Goal: Information Seeking & Learning: Learn about a topic

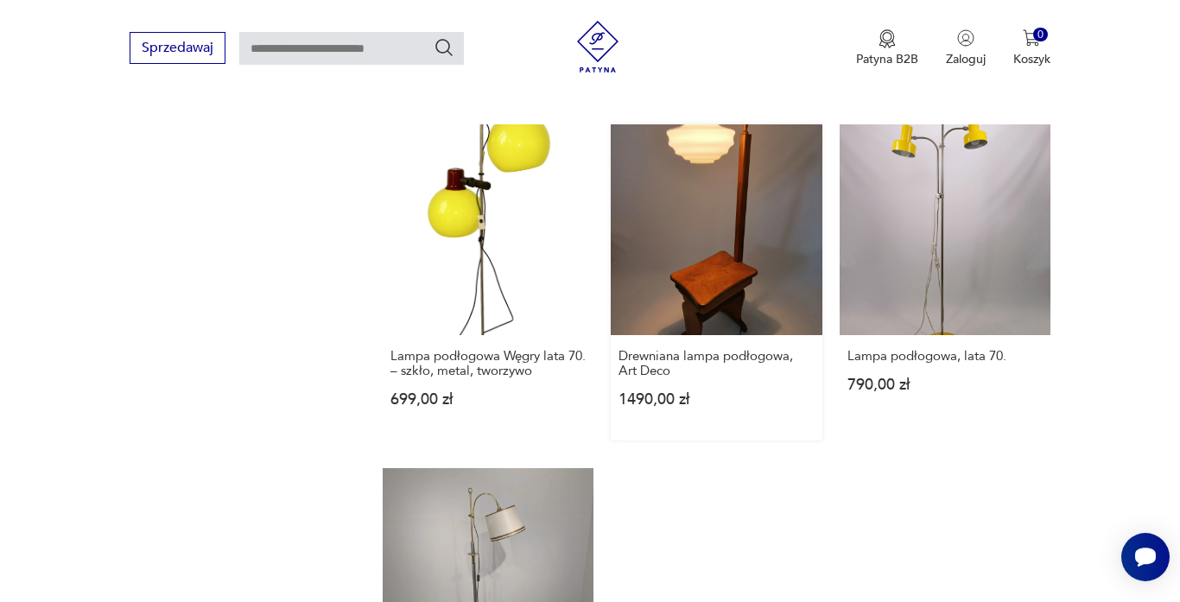
scroll to position [2512, 0]
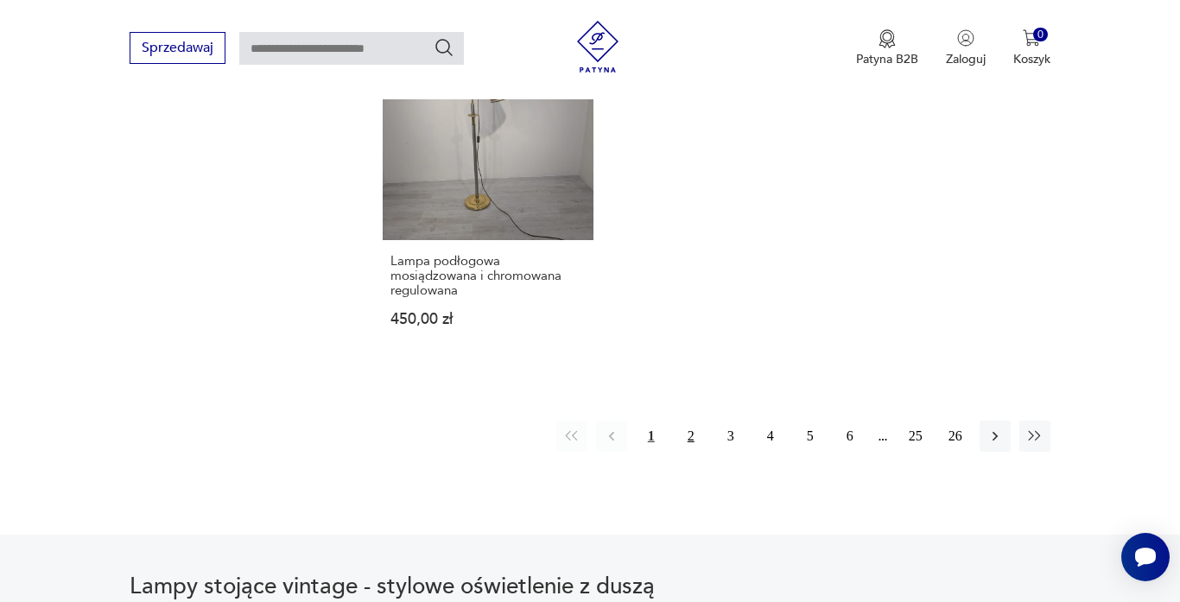
click at [692, 438] on button "2" at bounding box center [691, 436] width 31 height 31
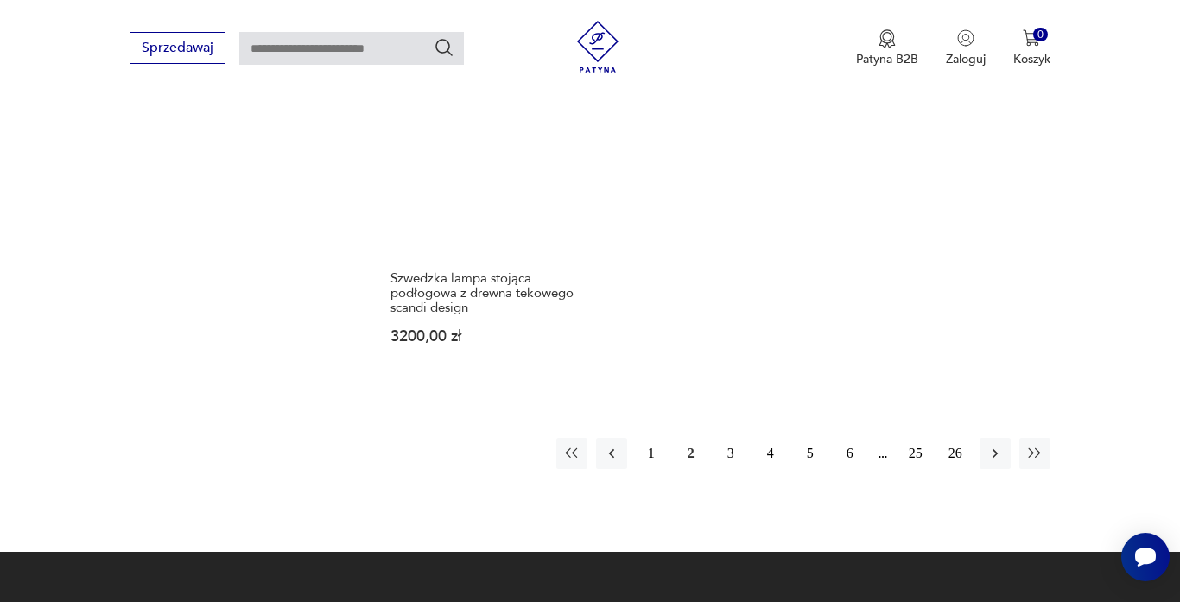
scroll to position [2549, 0]
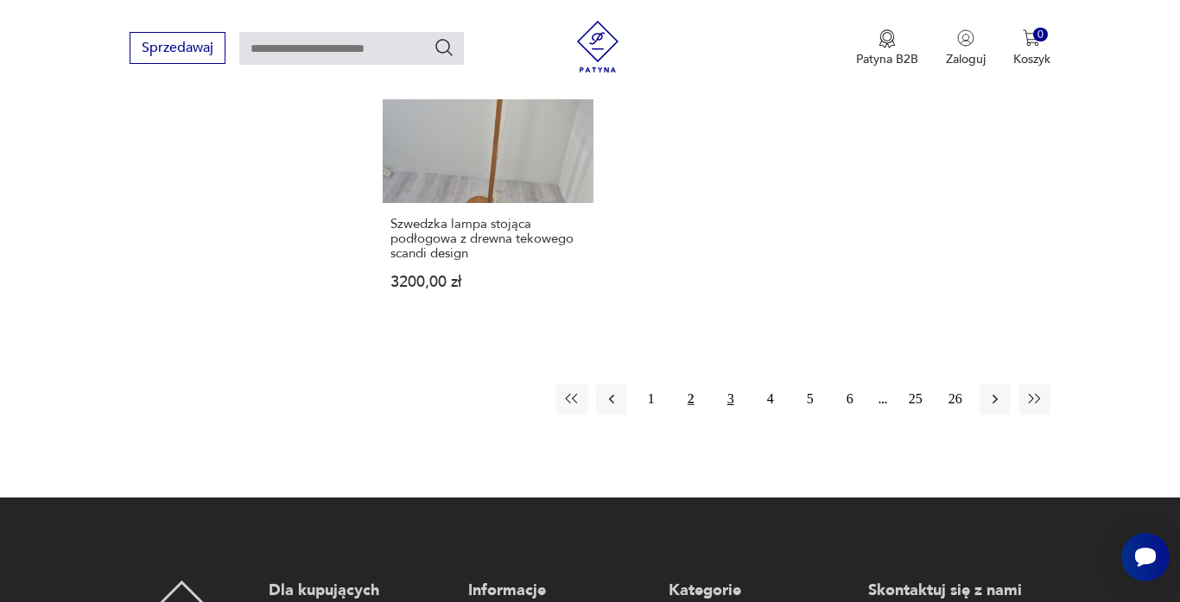
click at [728, 384] on button "3" at bounding box center [730, 399] width 31 height 31
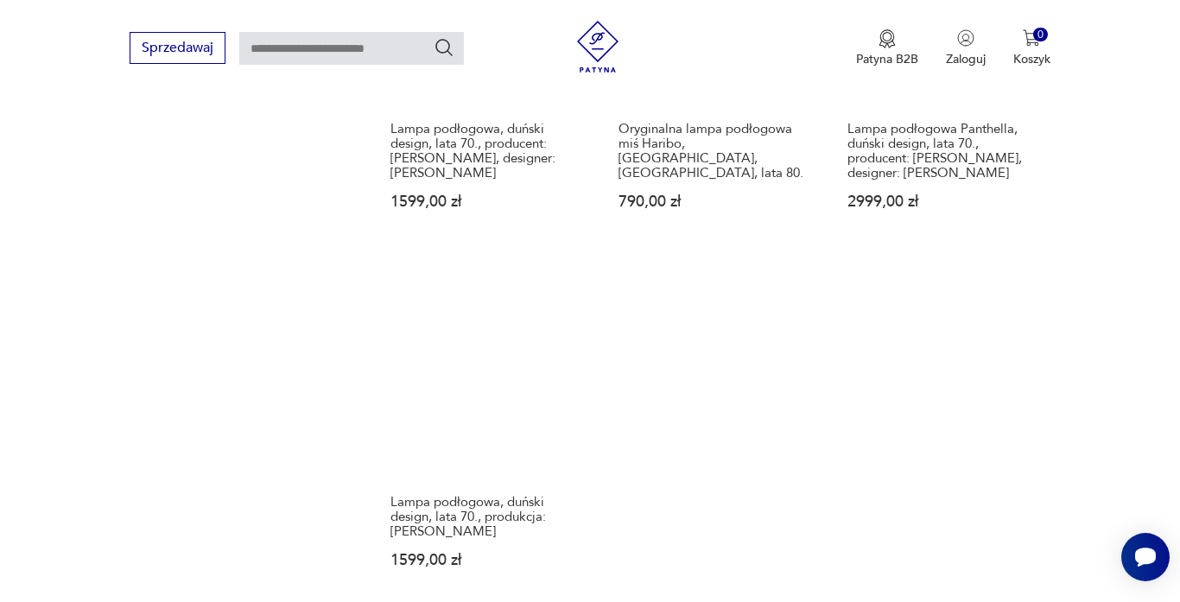
scroll to position [2651, 0]
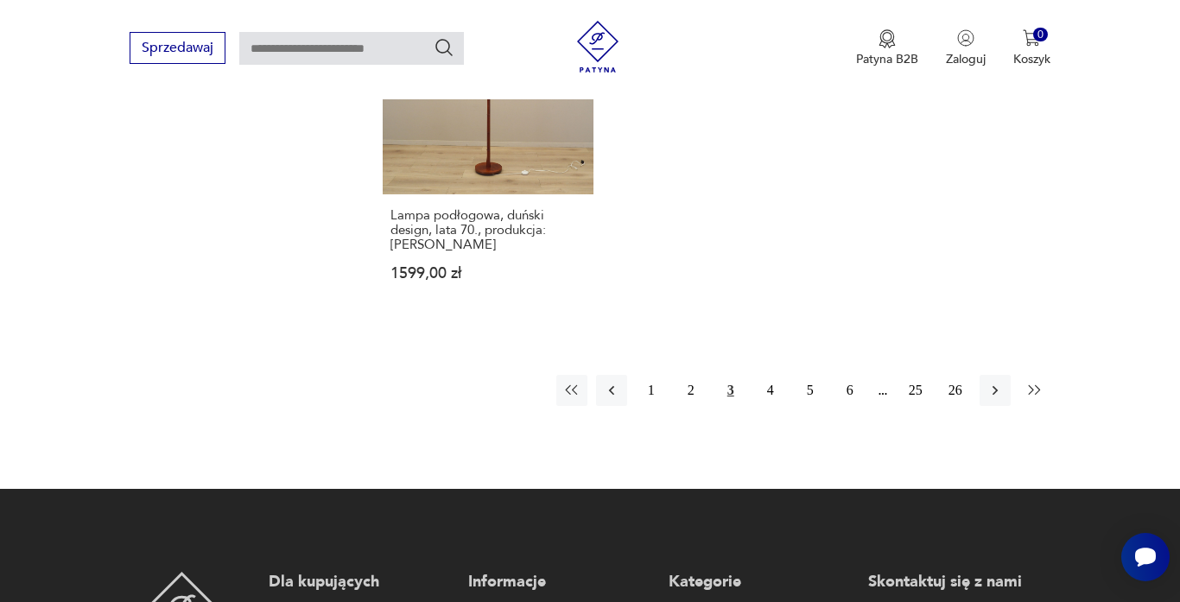
click at [1041, 382] on icon "button" at bounding box center [1034, 390] width 17 height 17
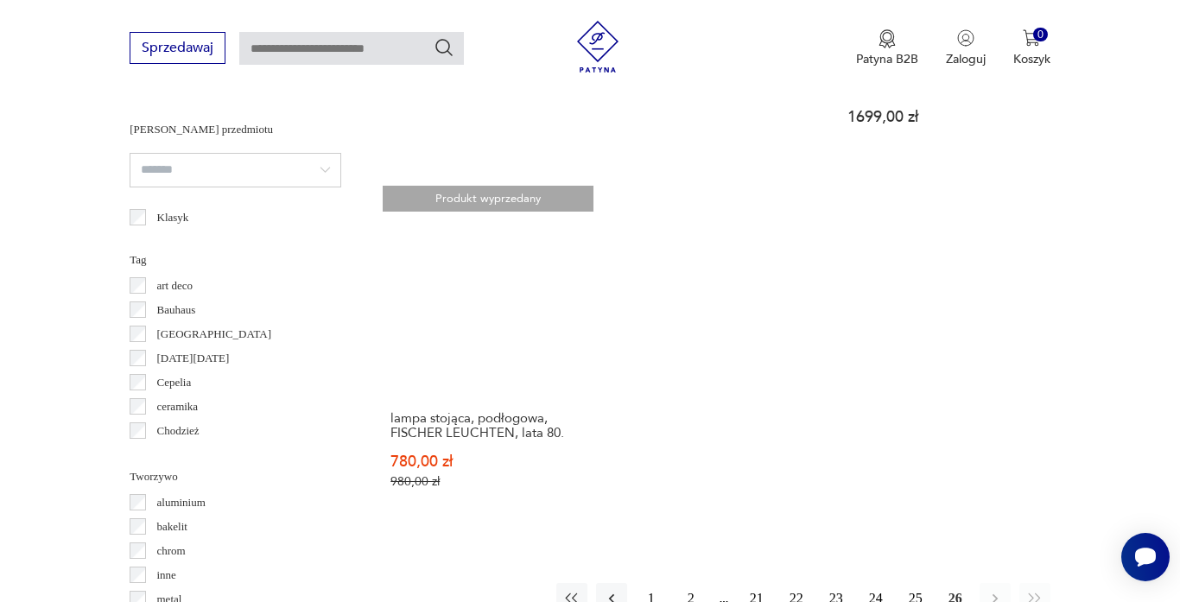
scroll to position [1412, 0]
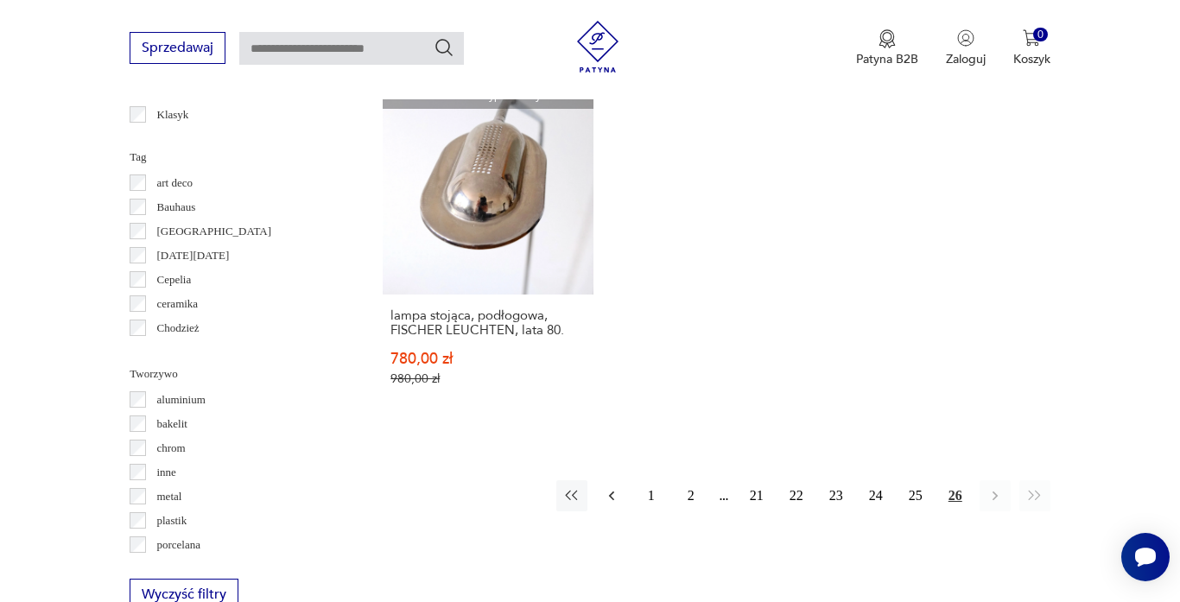
click at [618, 488] on icon "button" at bounding box center [611, 495] width 17 height 17
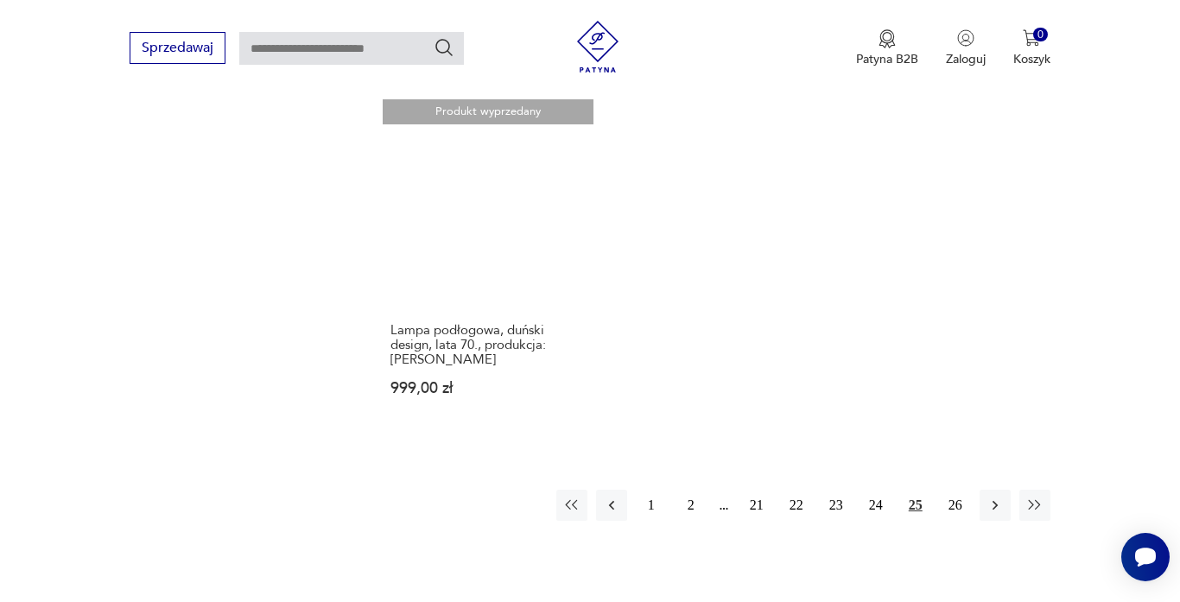
scroll to position [2584, 0]
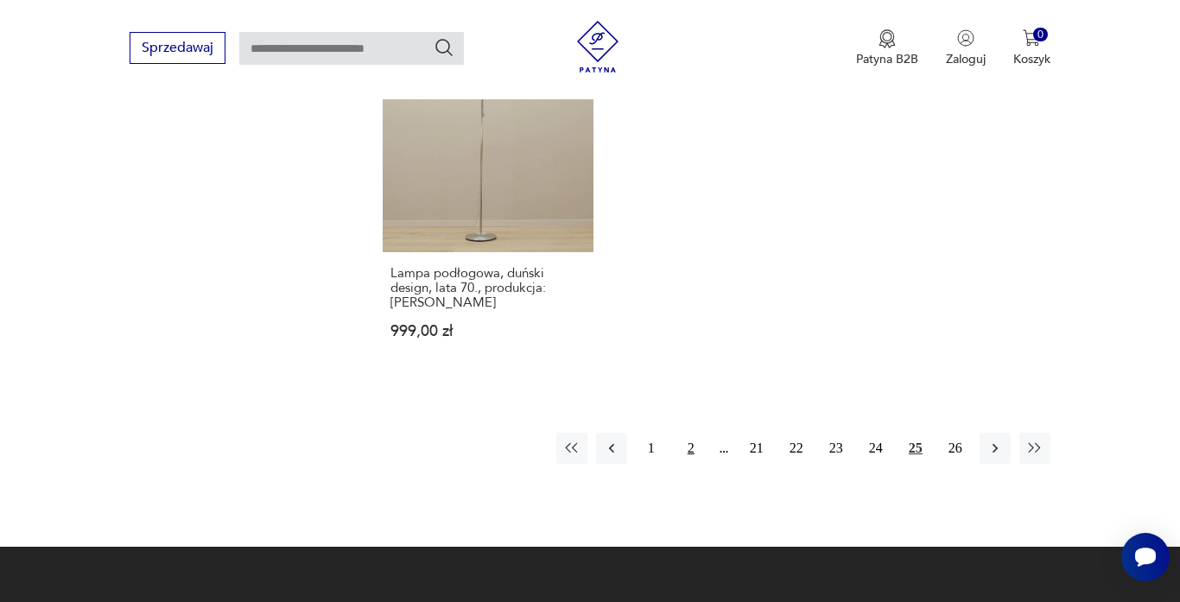
click at [700, 433] on button "2" at bounding box center [691, 448] width 31 height 31
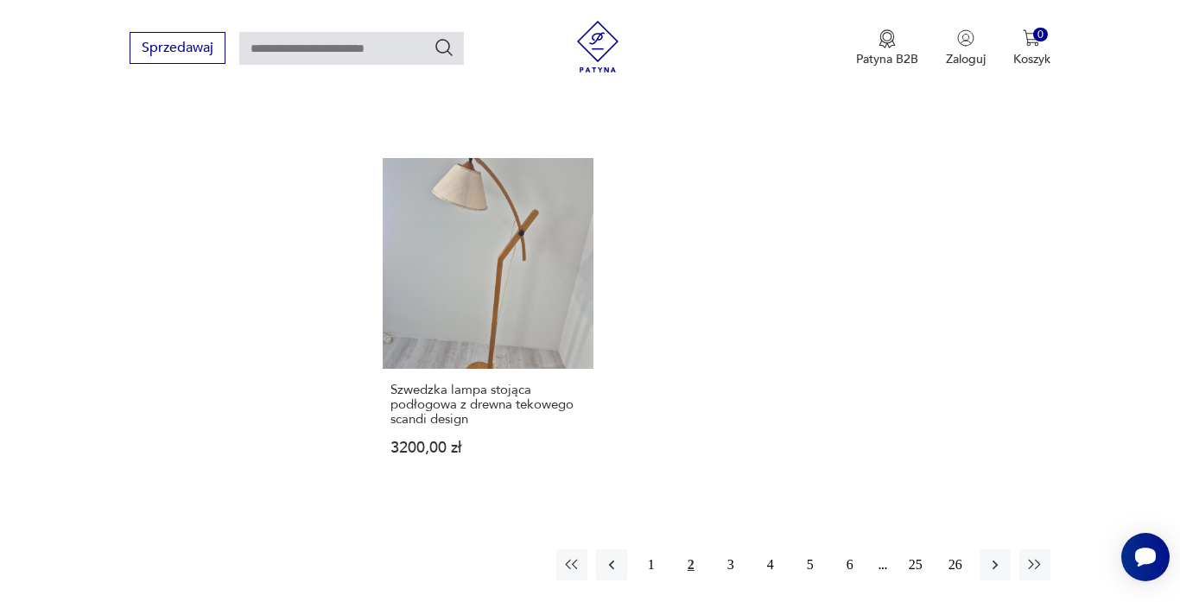
scroll to position [2429, 0]
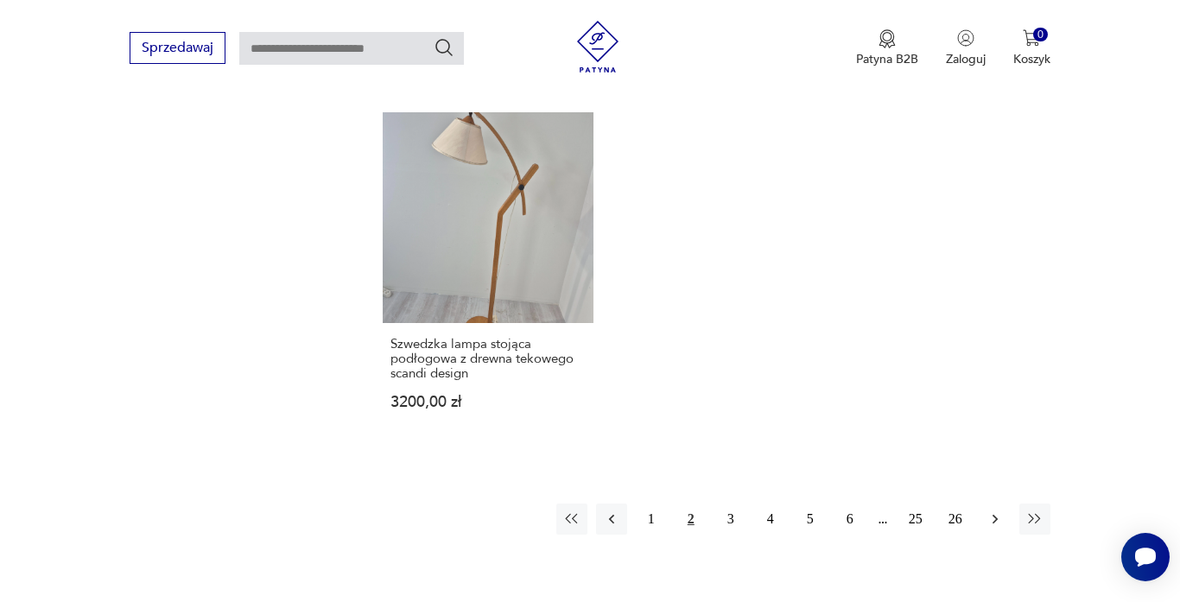
click at [987, 511] on icon "button" at bounding box center [995, 519] width 17 height 17
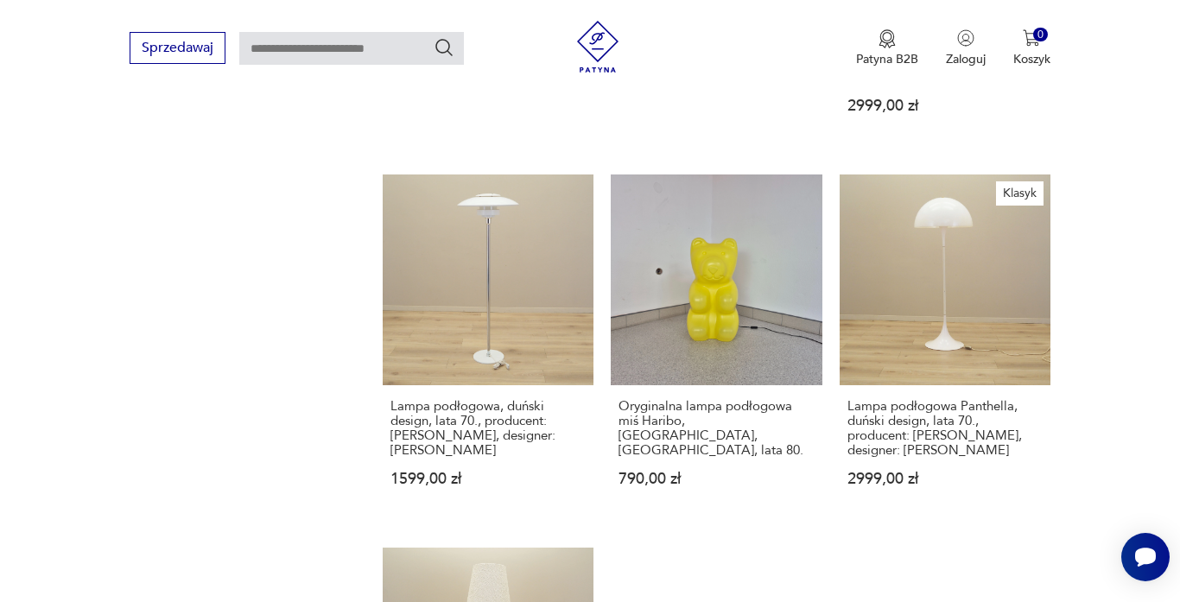
scroll to position [2456, 0]
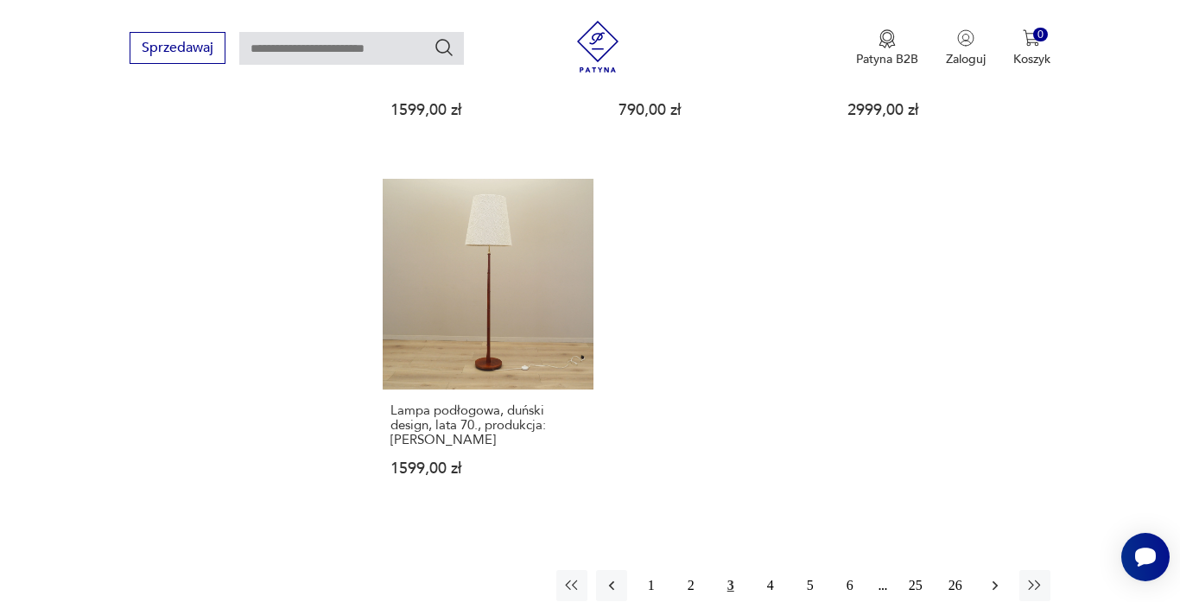
click at [1002, 577] on icon "button" at bounding box center [995, 585] width 17 height 17
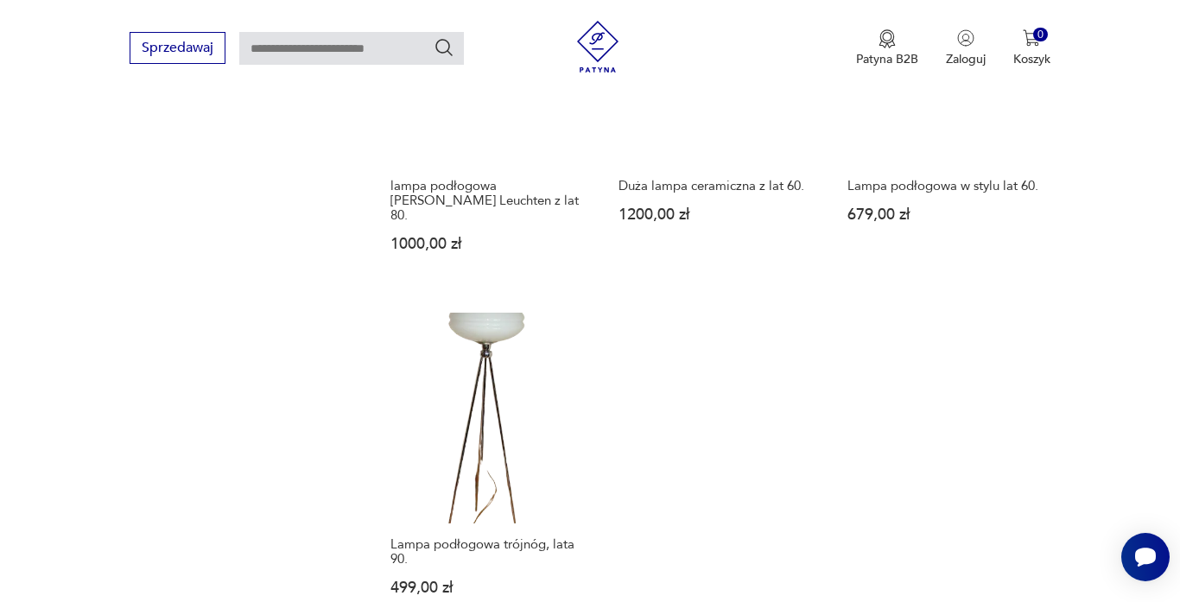
scroll to position [2461, 0]
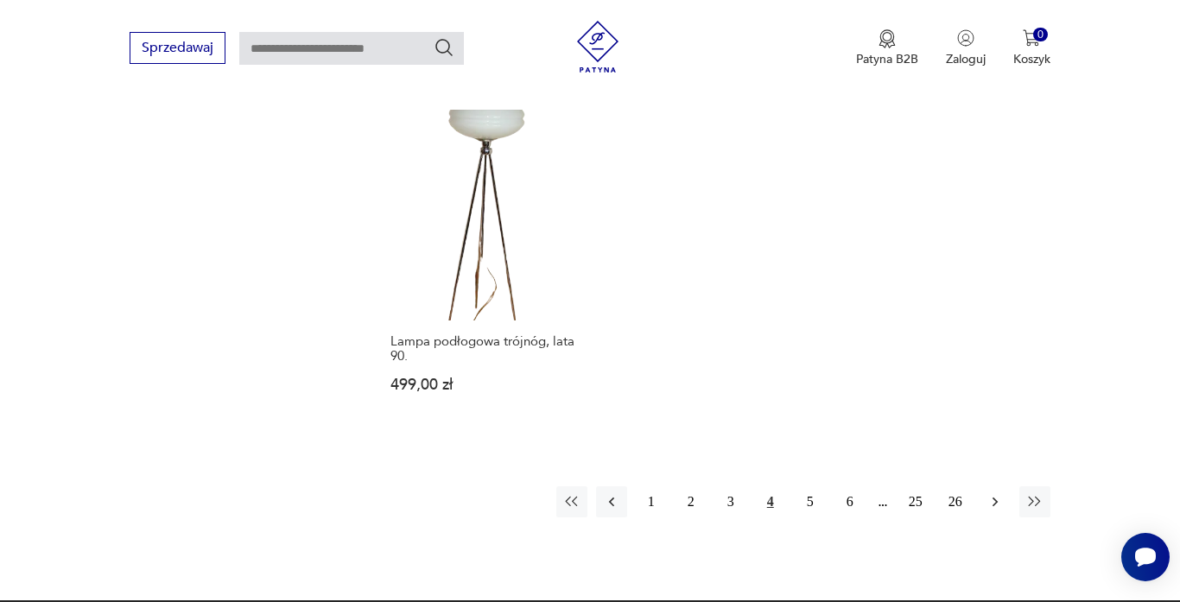
click at [995, 493] on icon "button" at bounding box center [995, 501] width 17 height 17
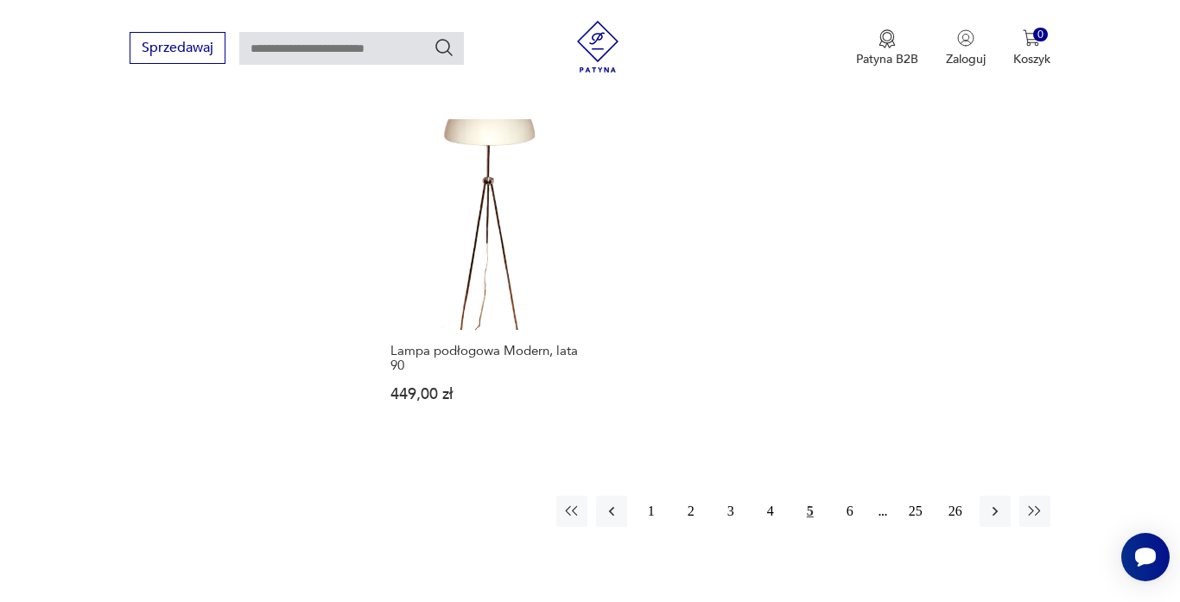
scroll to position [2439, 0]
click at [858, 494] on button "6" at bounding box center [849, 509] width 31 height 31
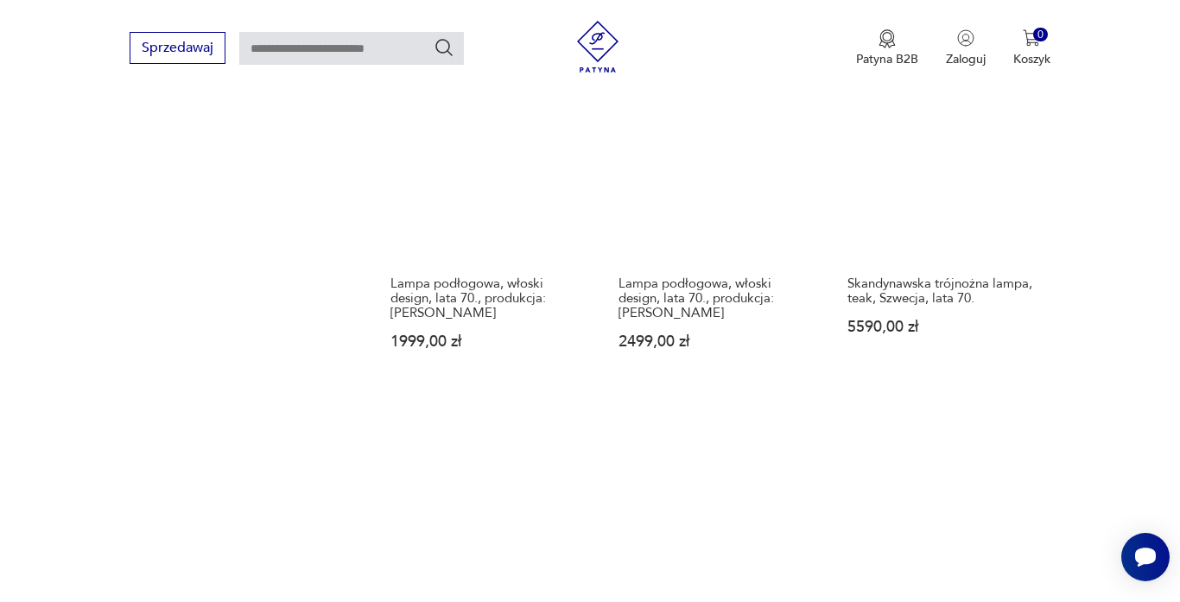
scroll to position [2497, 0]
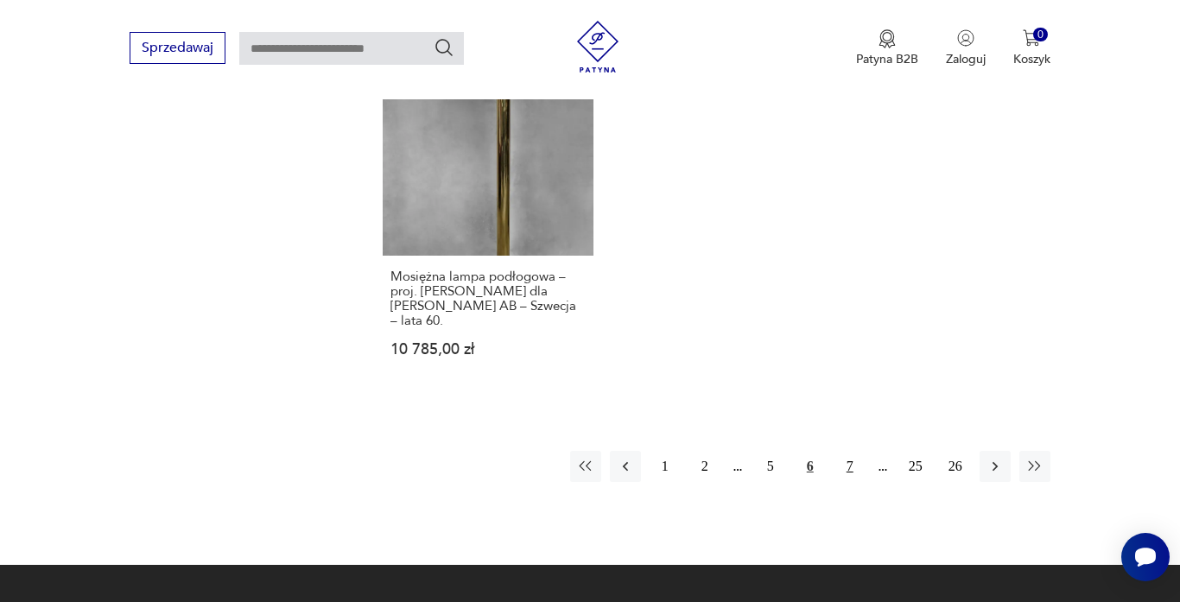
click at [848, 451] on button "7" at bounding box center [849, 466] width 31 height 31
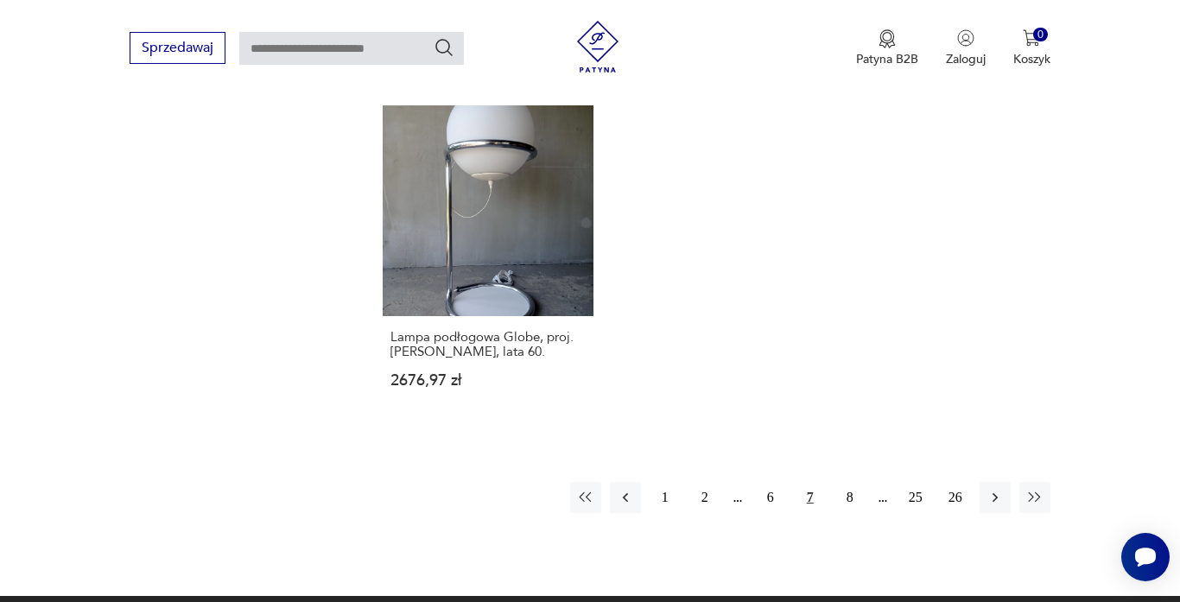
scroll to position [2421, 0]
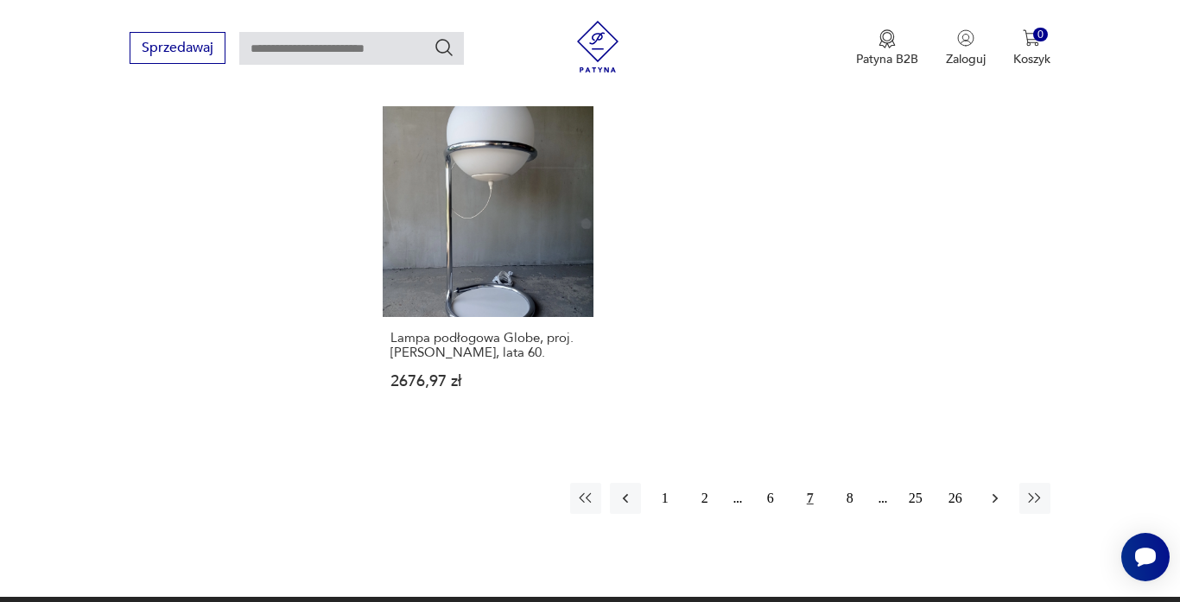
click at [981, 483] on button "button" at bounding box center [995, 498] width 31 height 31
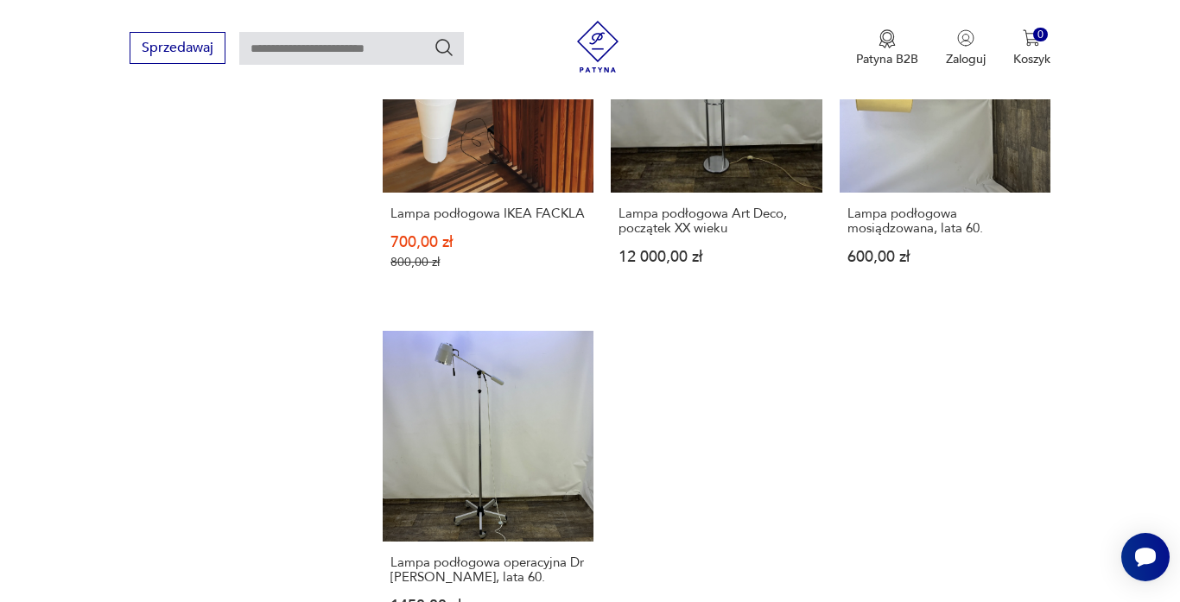
scroll to position [2542, 0]
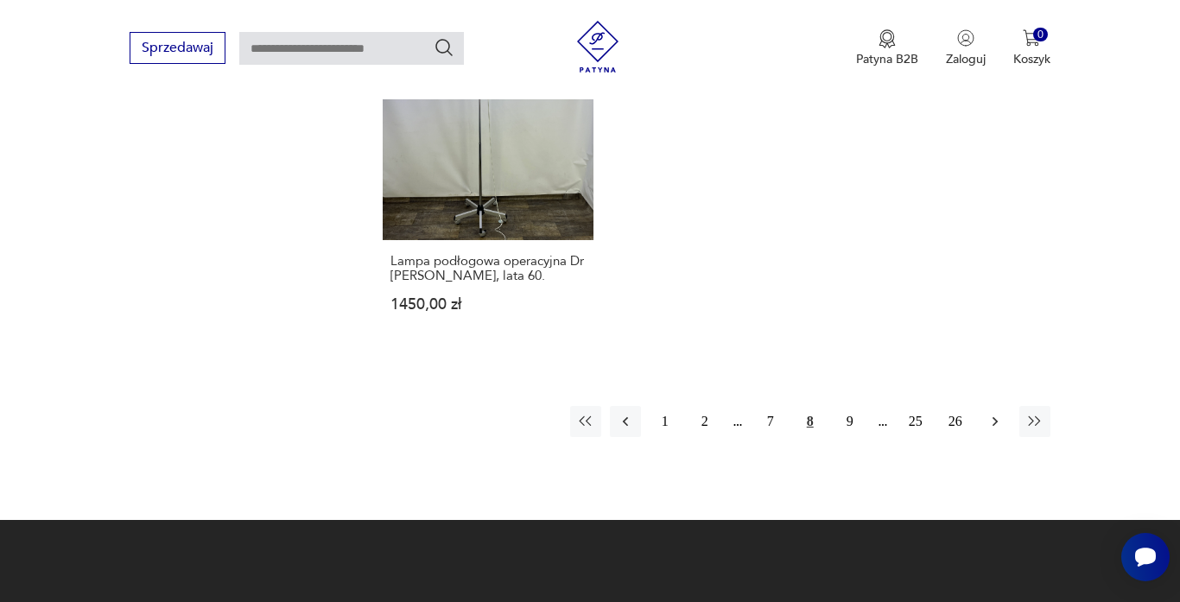
click at [1005, 410] on button "button" at bounding box center [995, 421] width 31 height 31
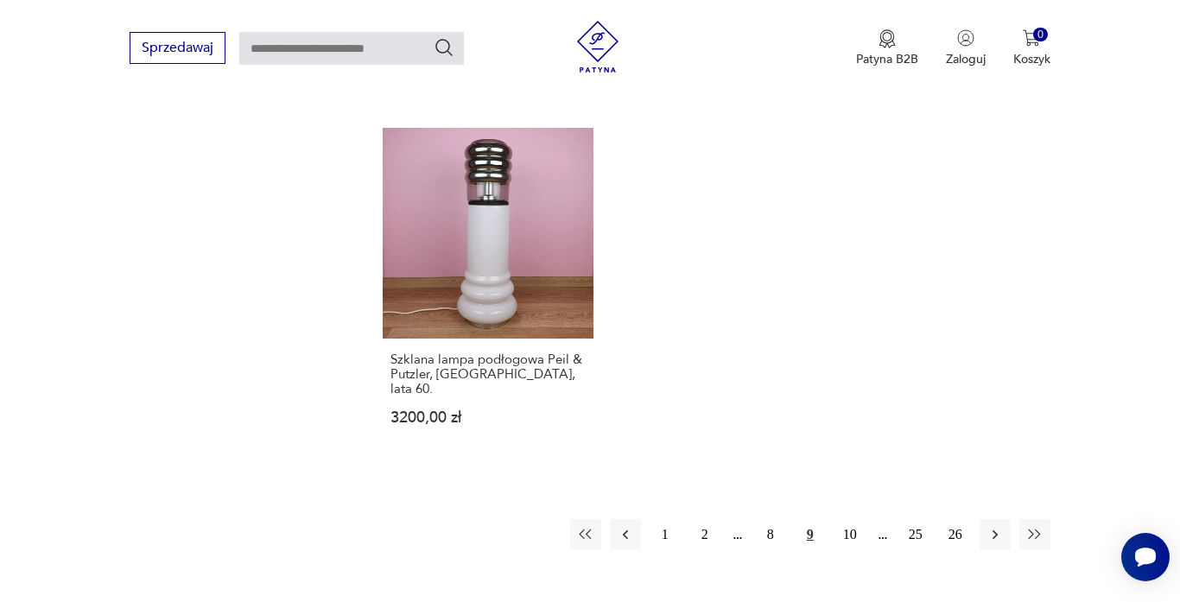
scroll to position [2434, 0]
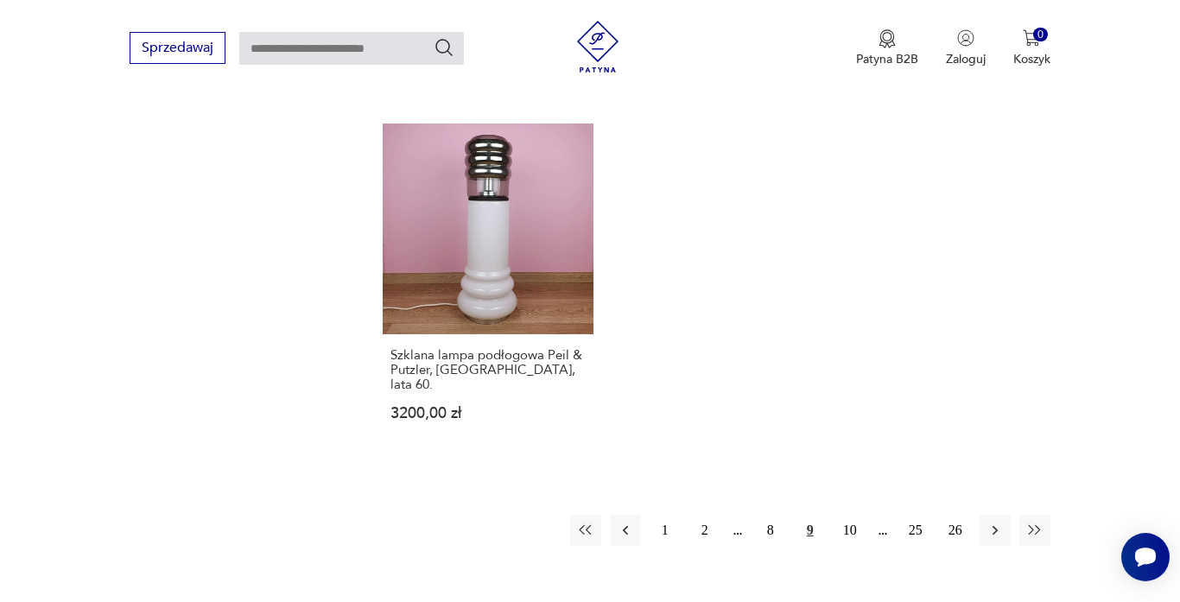
click at [978, 515] on div "1 2 8 9 10 25 26" at bounding box center [810, 530] width 480 height 31
click at [999, 522] on icon "button" at bounding box center [995, 530] width 17 height 17
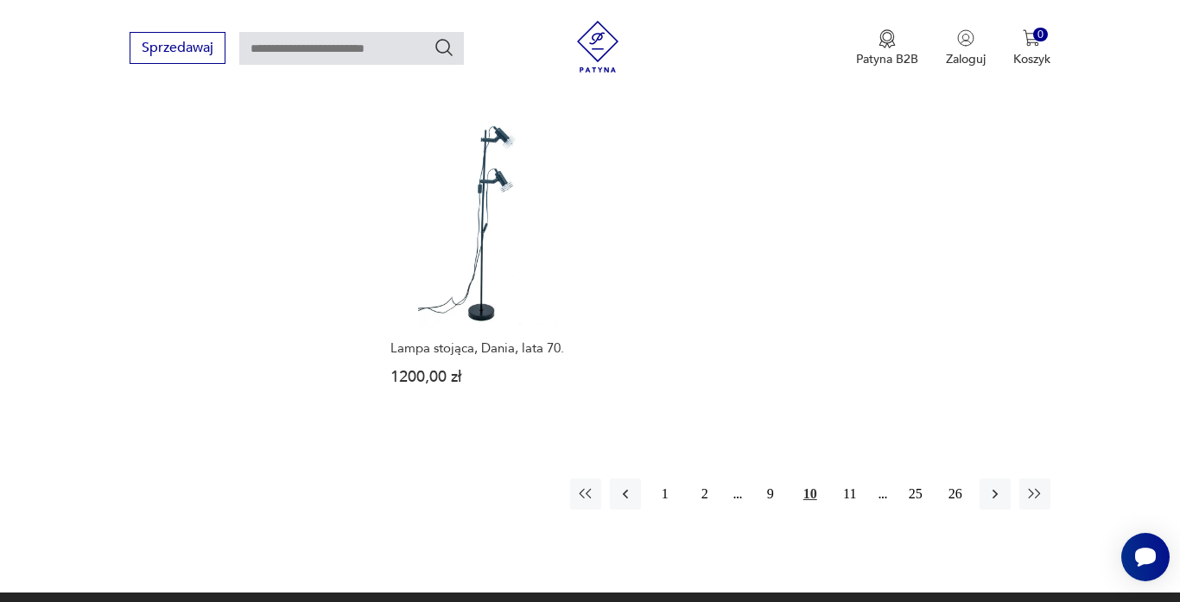
scroll to position [2485, 0]
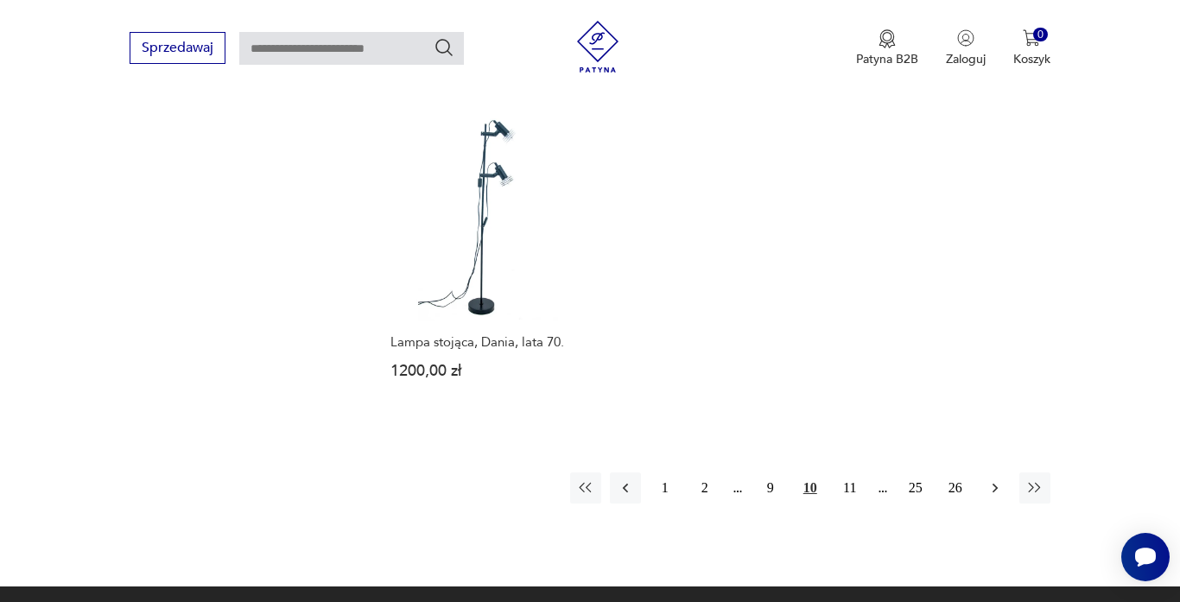
click at [988, 479] on icon "button" at bounding box center [995, 487] width 17 height 17
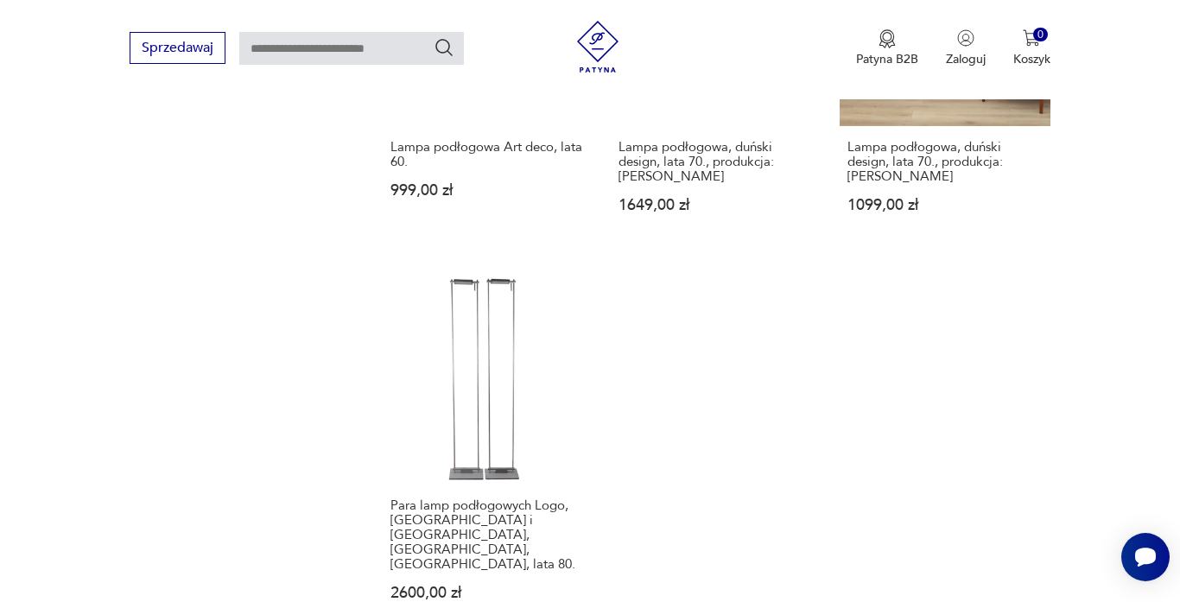
scroll to position [2418, 0]
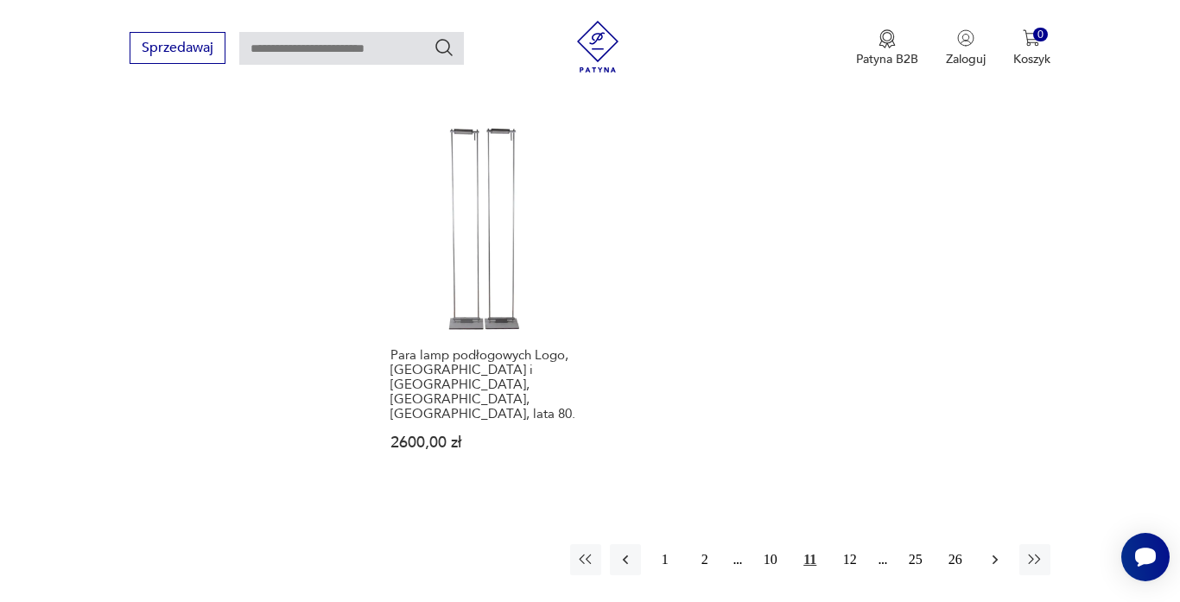
click at [993, 544] on button "button" at bounding box center [995, 559] width 31 height 31
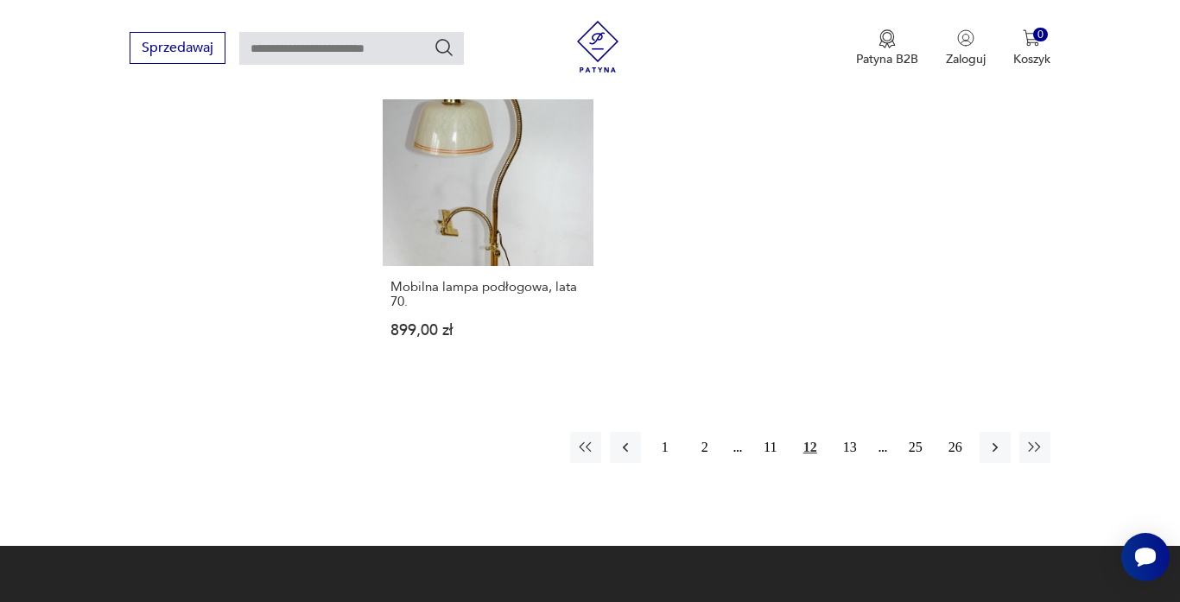
scroll to position [2490, 0]
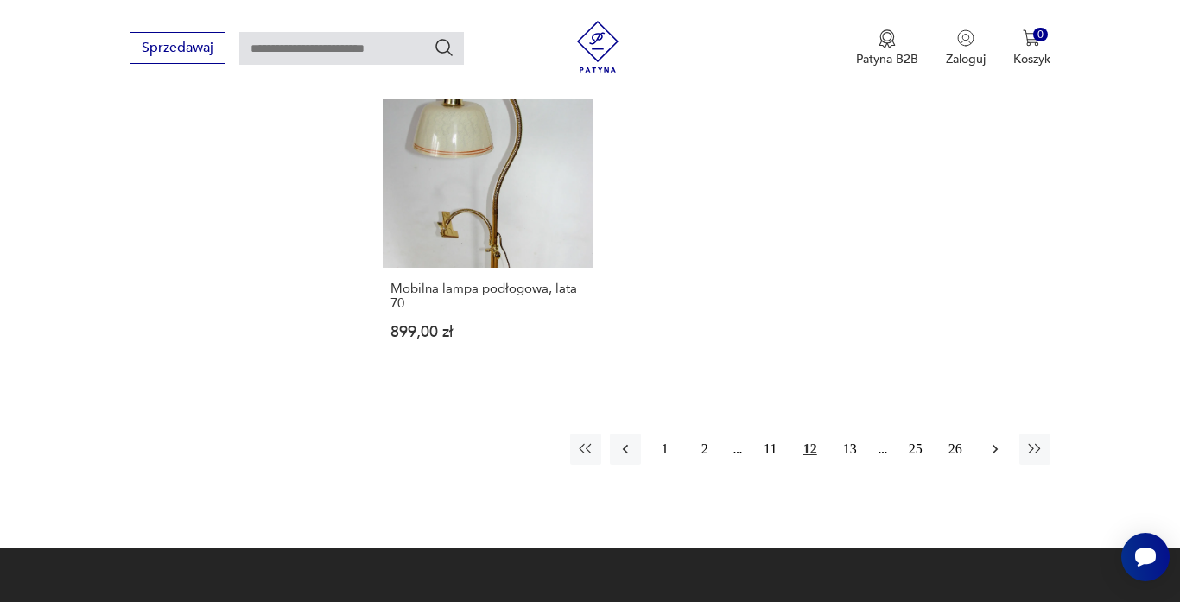
click at [992, 441] on icon "button" at bounding box center [995, 449] width 17 height 17
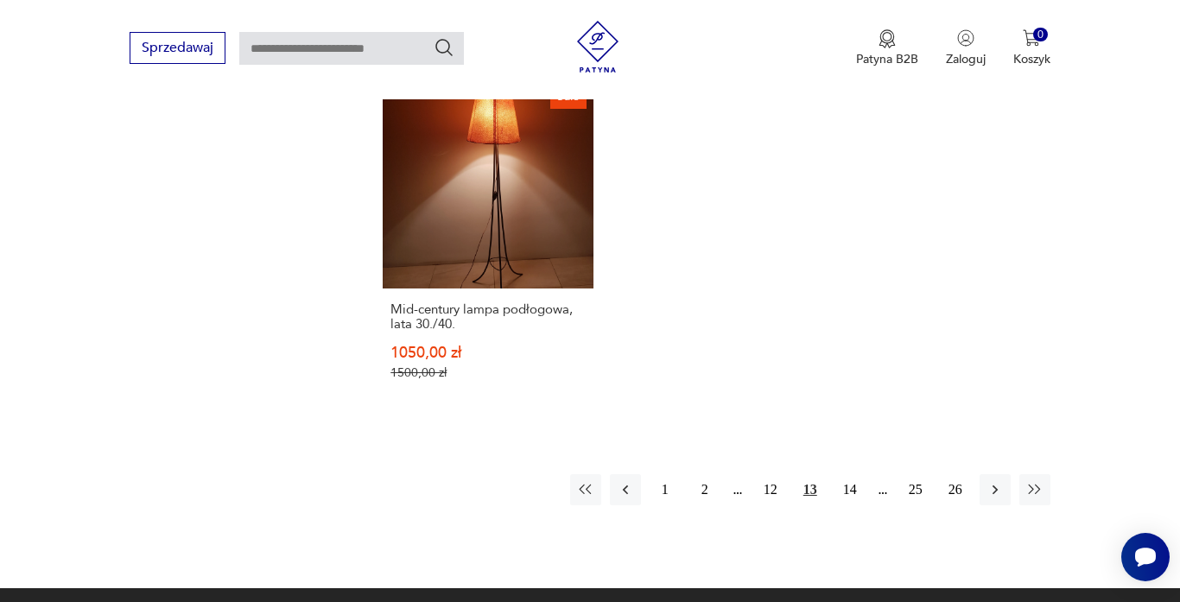
scroll to position [2433, 0]
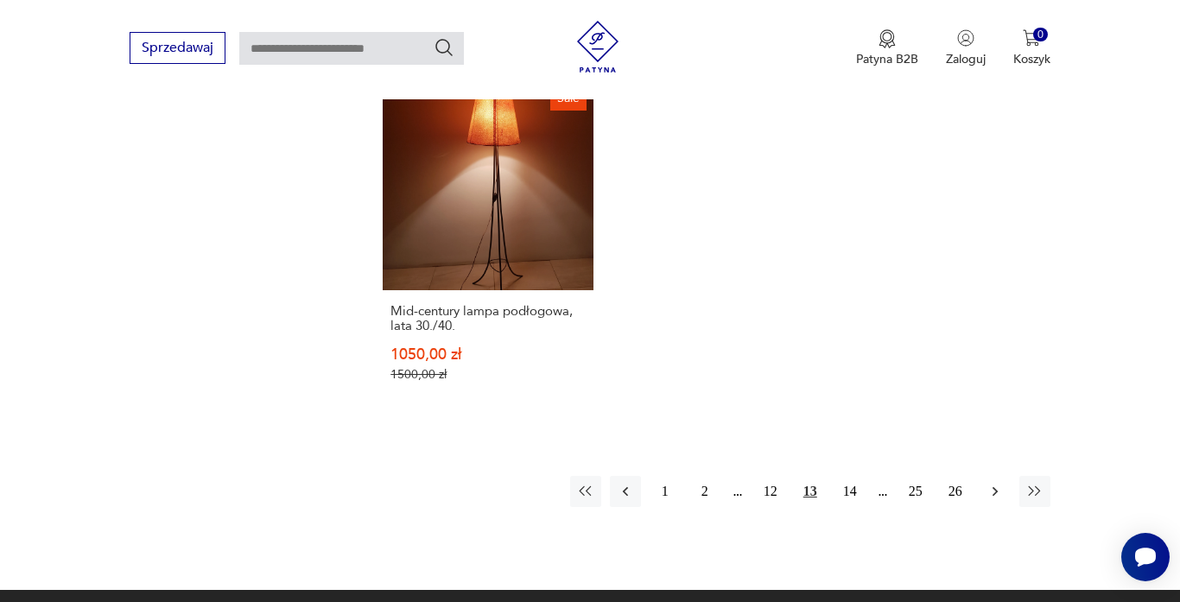
click at [998, 493] on icon "button" at bounding box center [995, 491] width 17 height 17
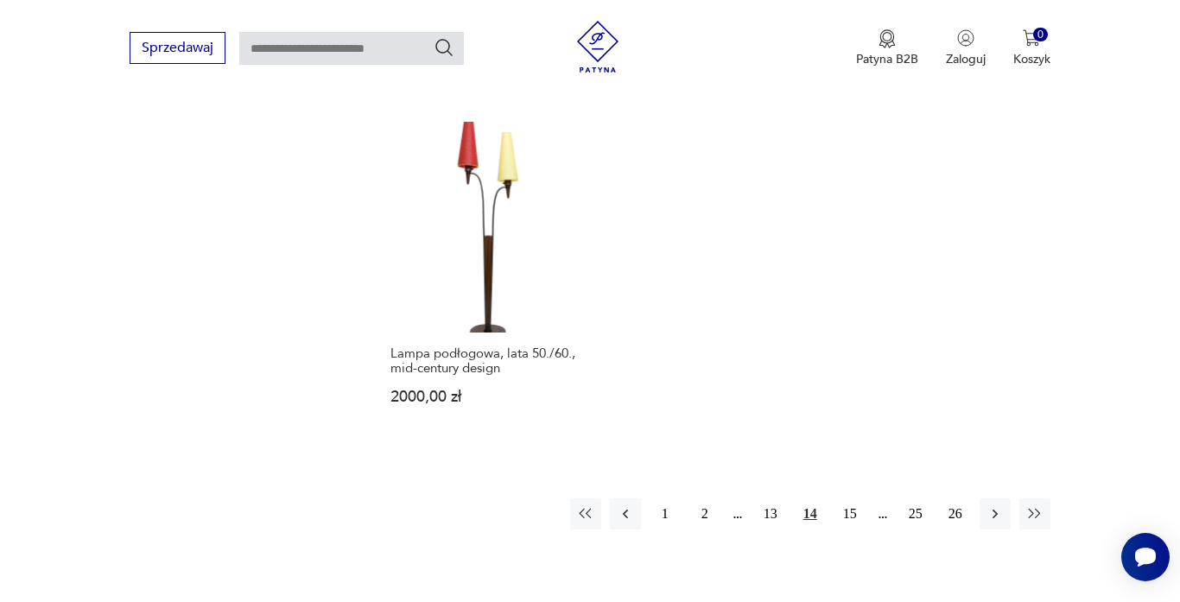
scroll to position [2440, 0]
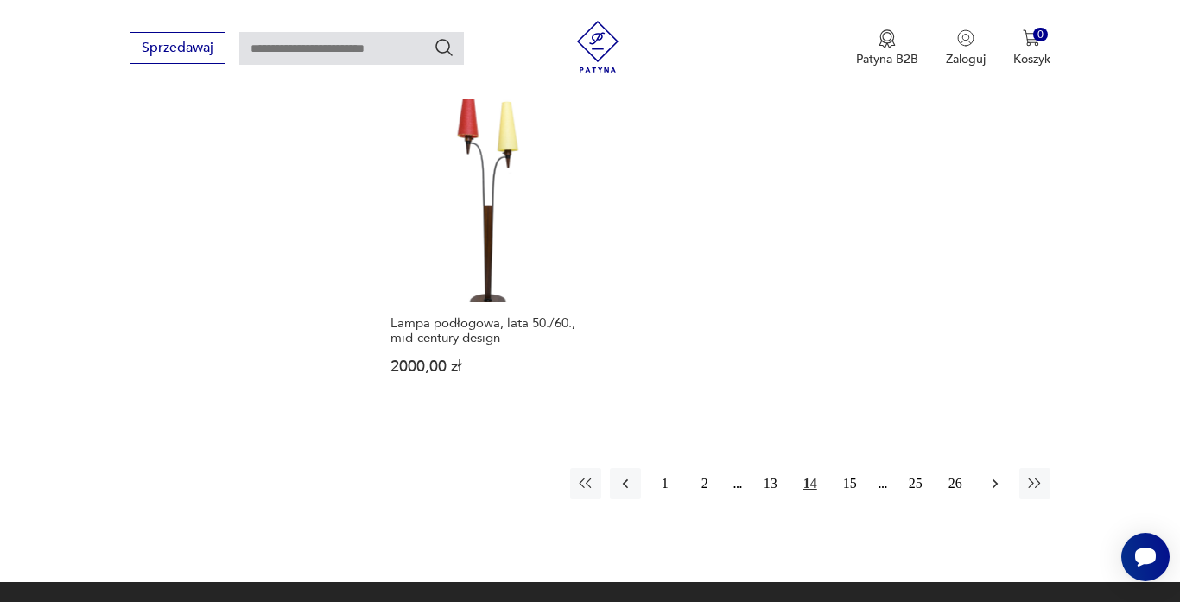
click at [991, 475] on icon "button" at bounding box center [995, 483] width 17 height 17
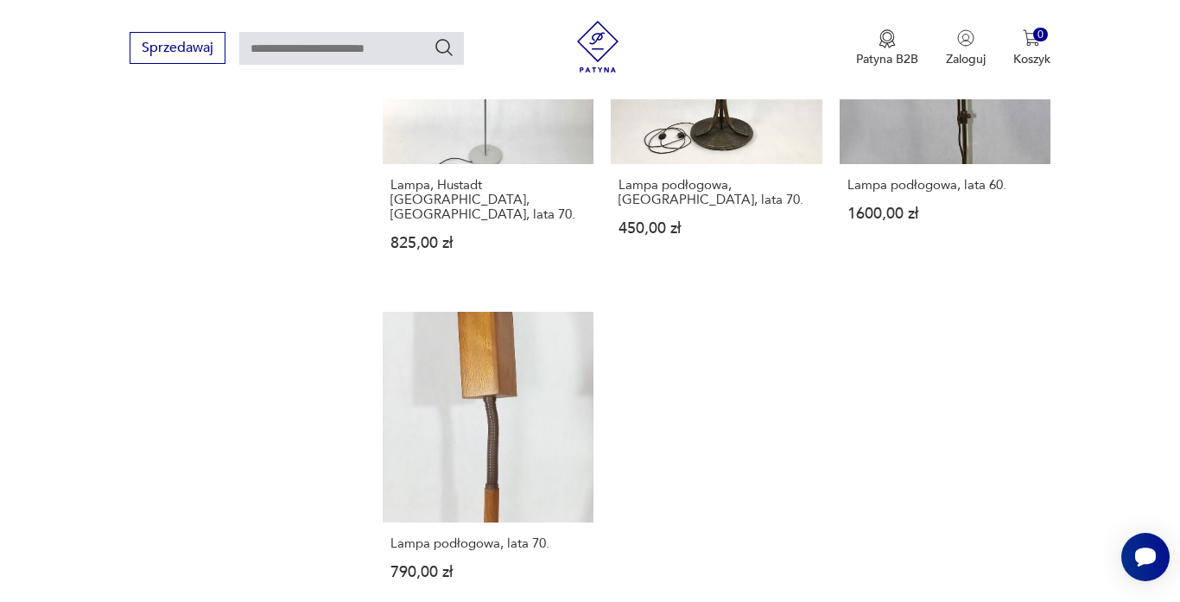
scroll to position [2375, 0]
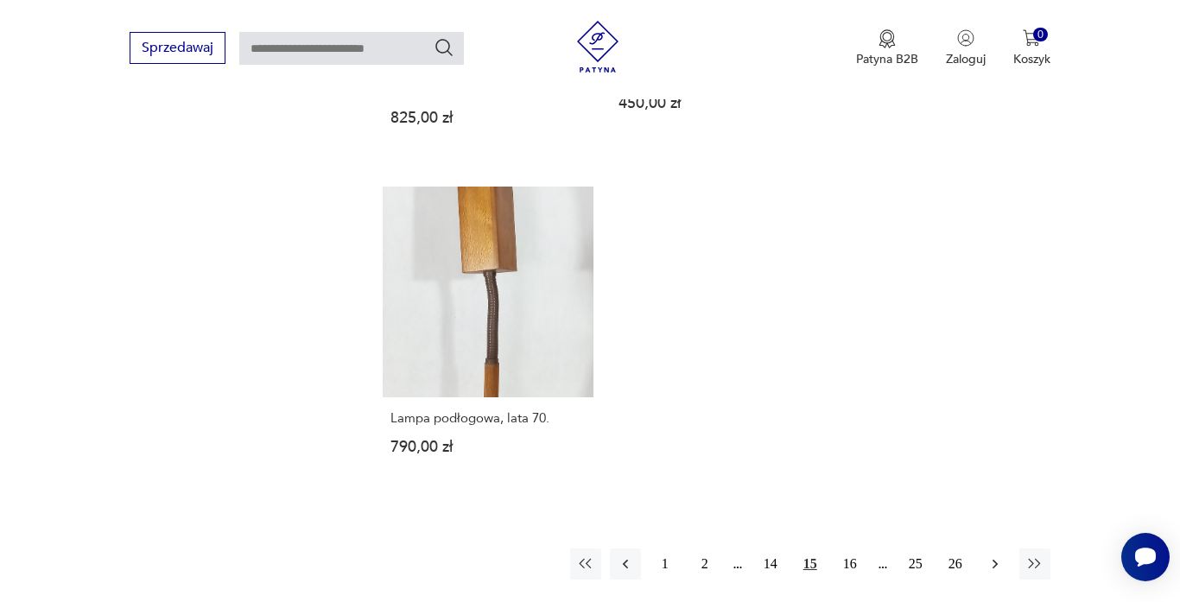
click at [1000, 555] on icon "button" at bounding box center [995, 563] width 17 height 17
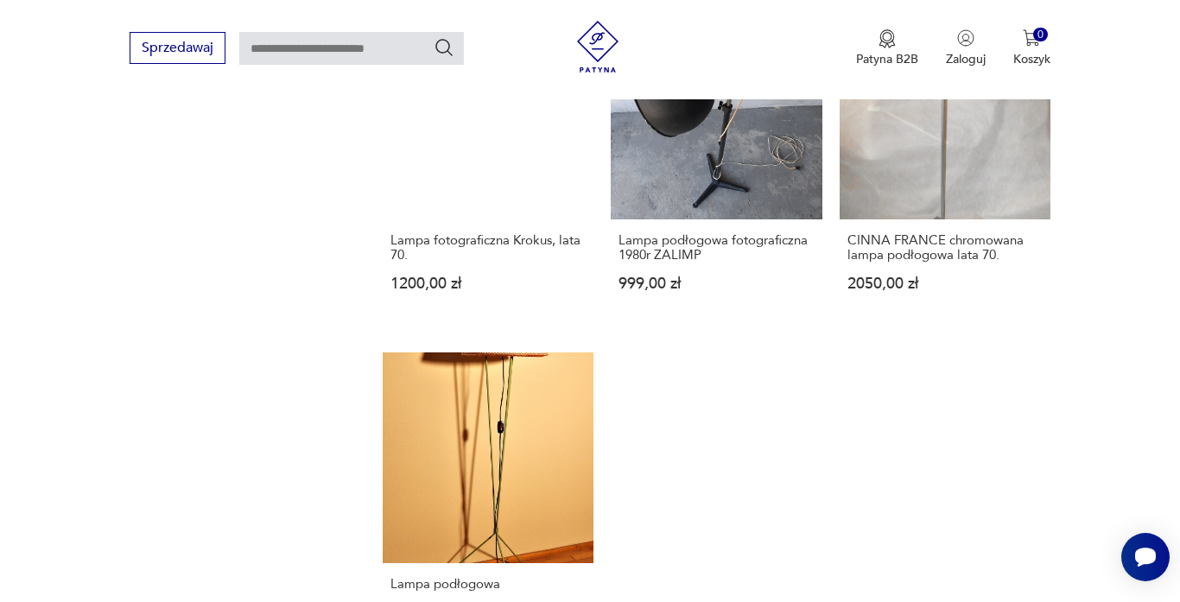
scroll to position [2448, 0]
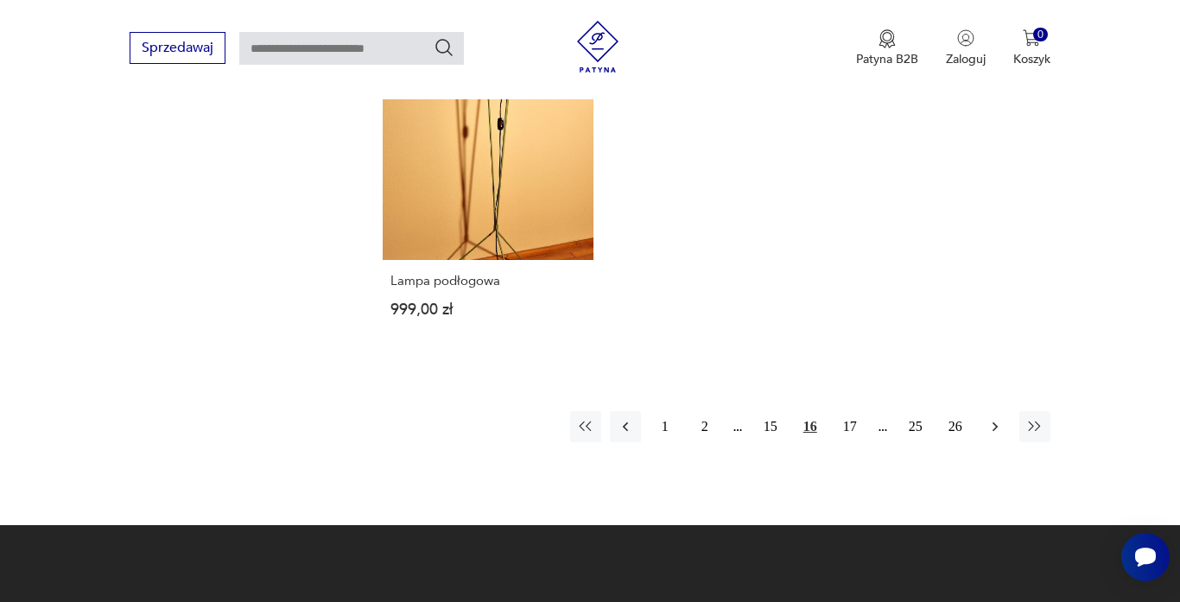
click at [994, 428] on icon "button" at bounding box center [995, 427] width 5 height 10
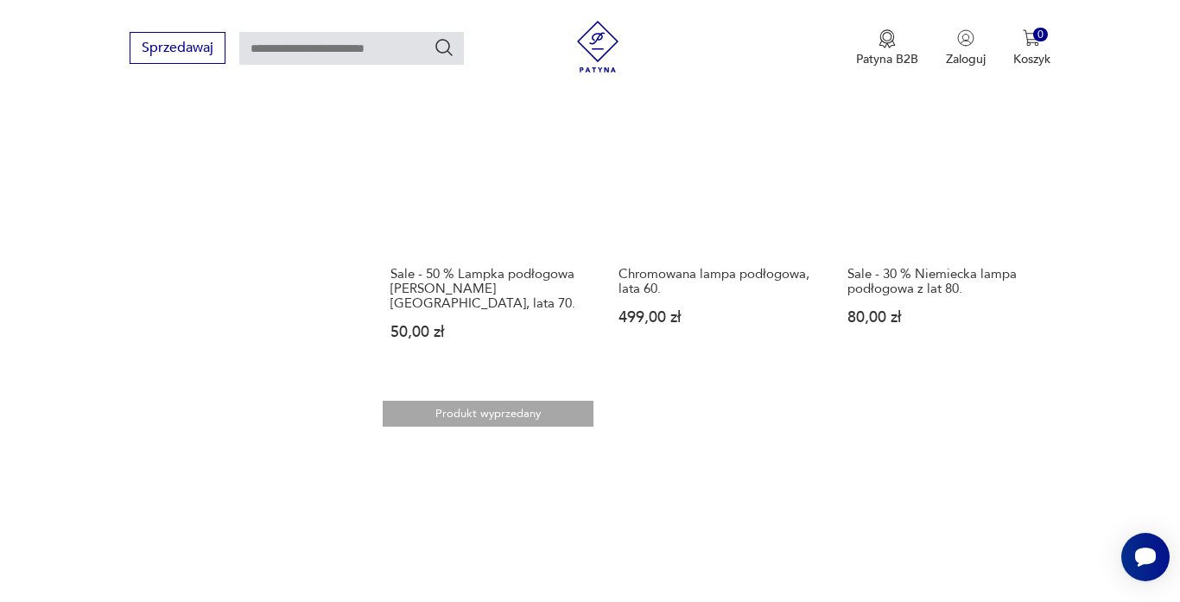
scroll to position [2532, 0]
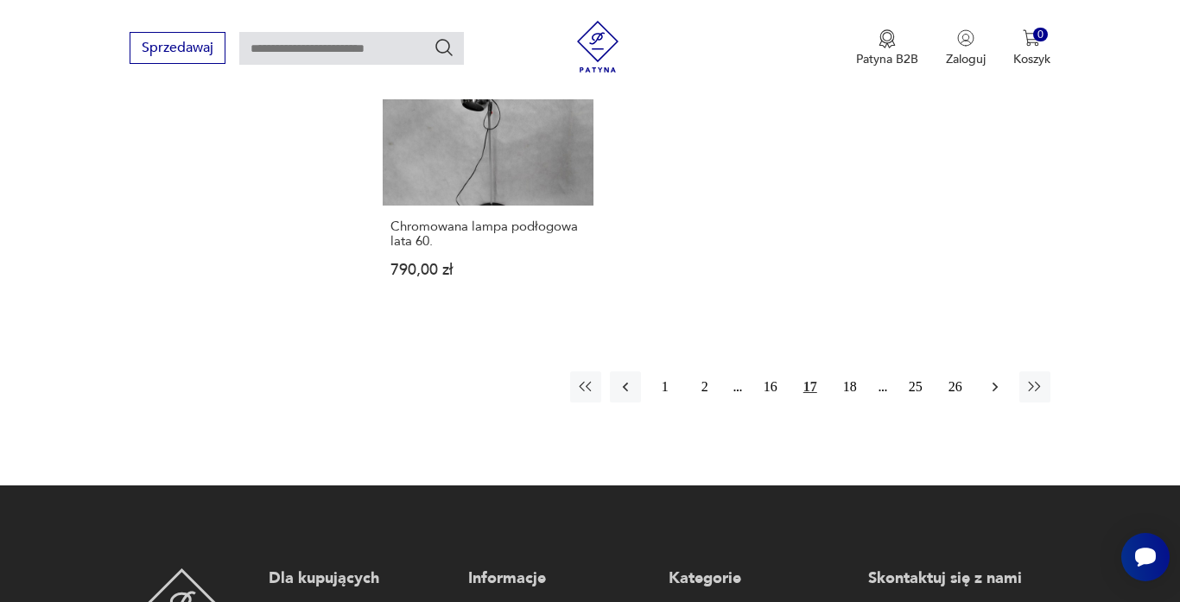
click at [996, 383] on icon "button" at bounding box center [995, 388] width 5 height 10
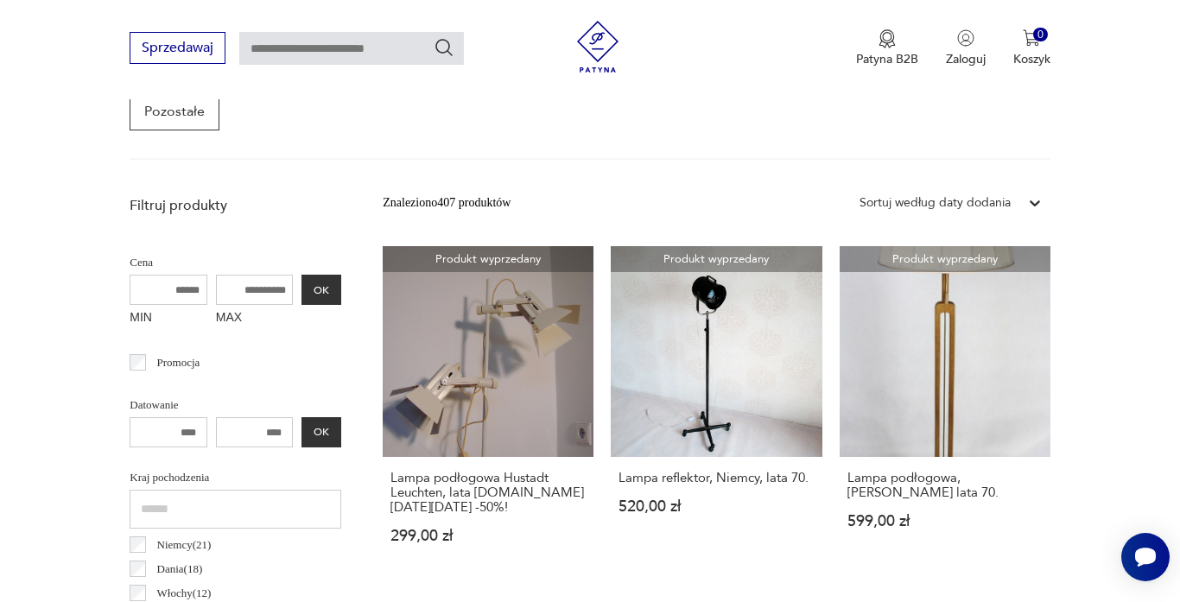
scroll to position [530, 0]
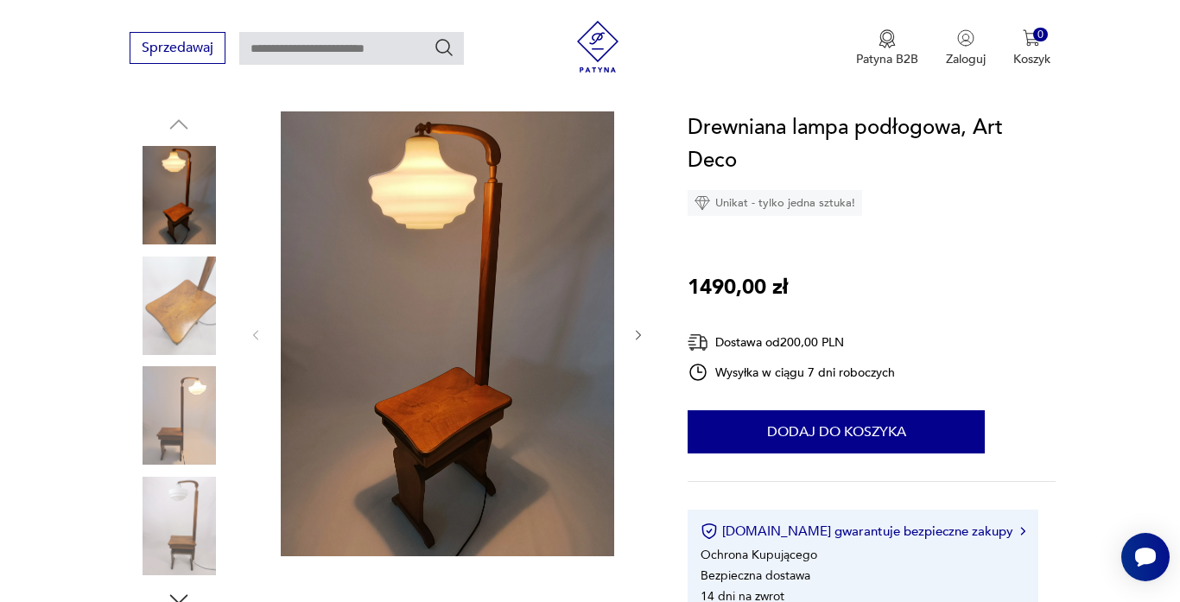
scroll to position [176, 0]
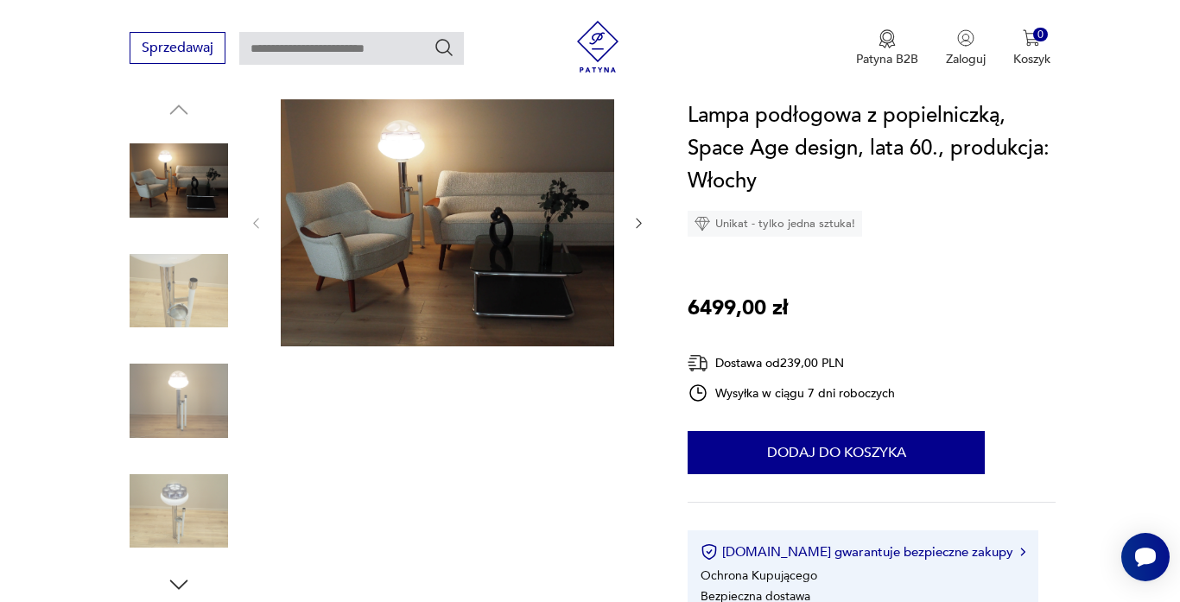
scroll to position [192, 0]
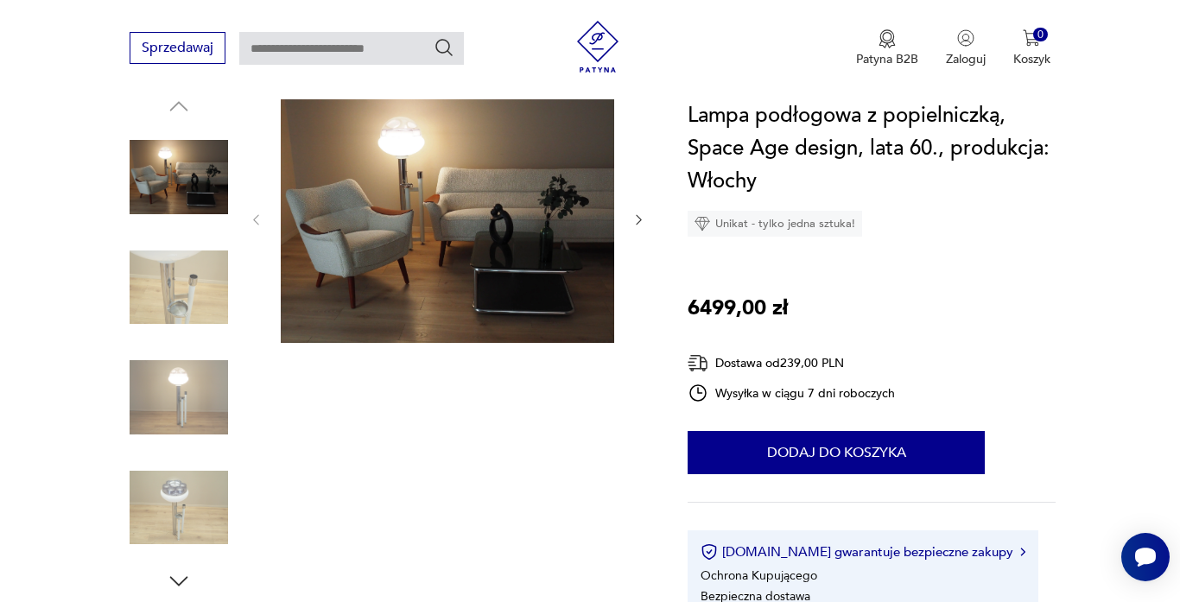
click at [153, 375] on img at bounding box center [179, 397] width 98 height 98
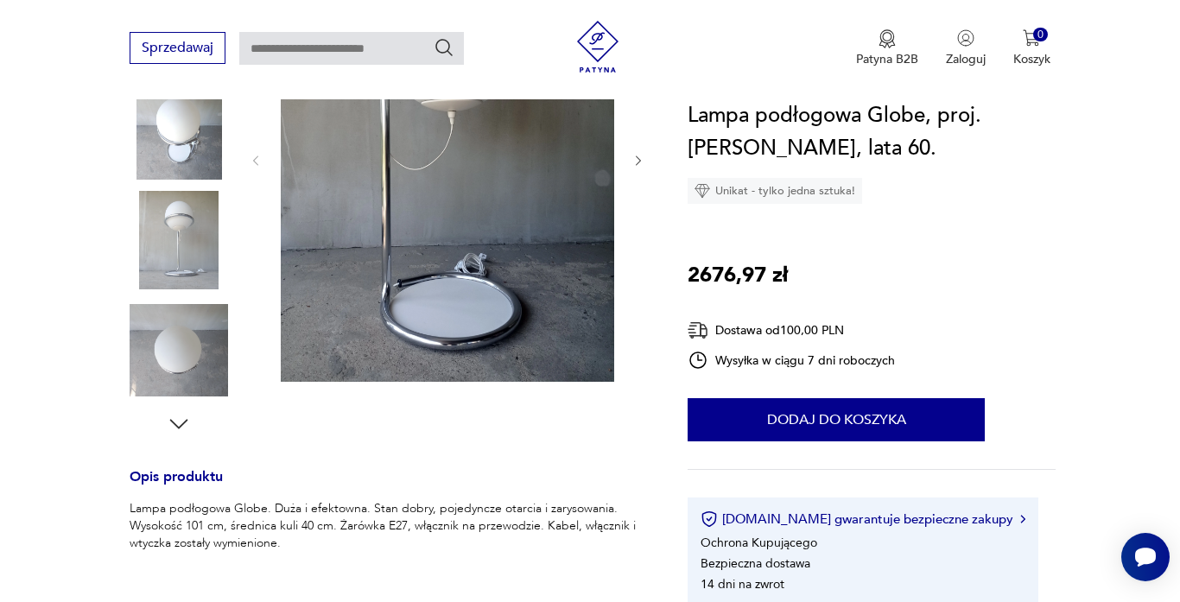
scroll to position [347, 0]
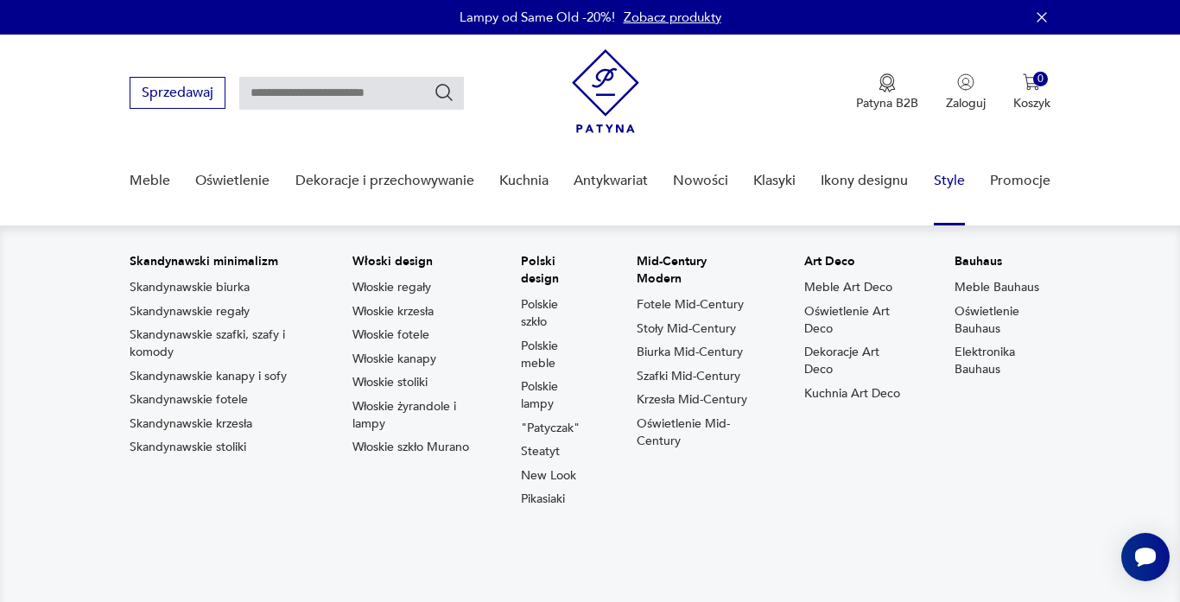
scroll to position [143, 0]
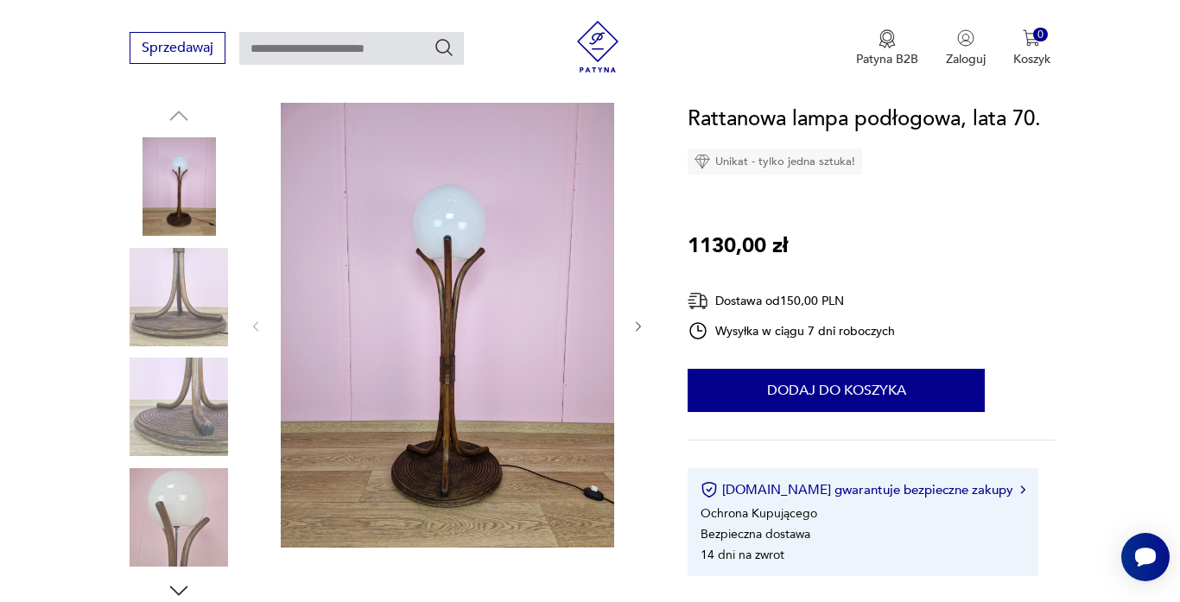
scroll to position [181, 0]
